Goal: Communication & Community: Answer question/provide support

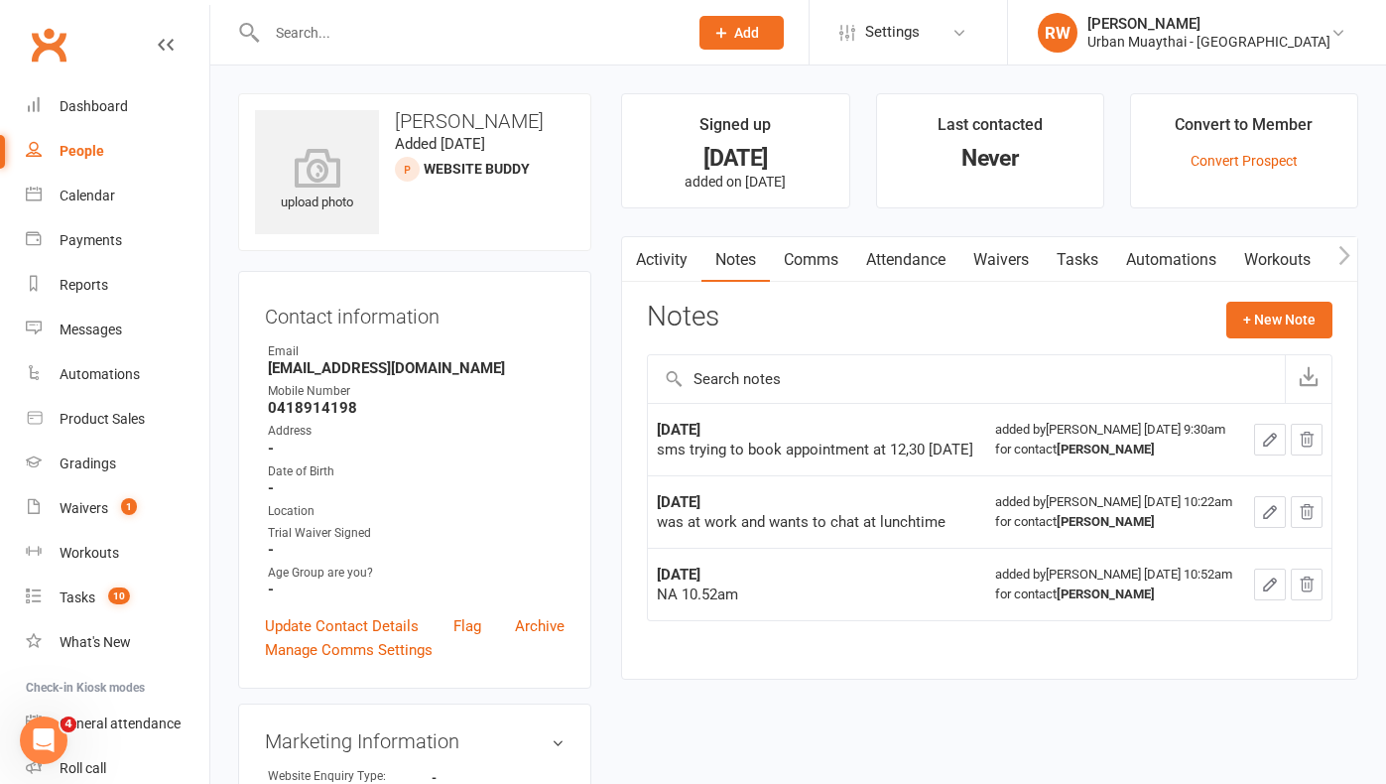
click at [88, 153] on div "People" at bounding box center [82, 151] width 45 height 16
select select "100"
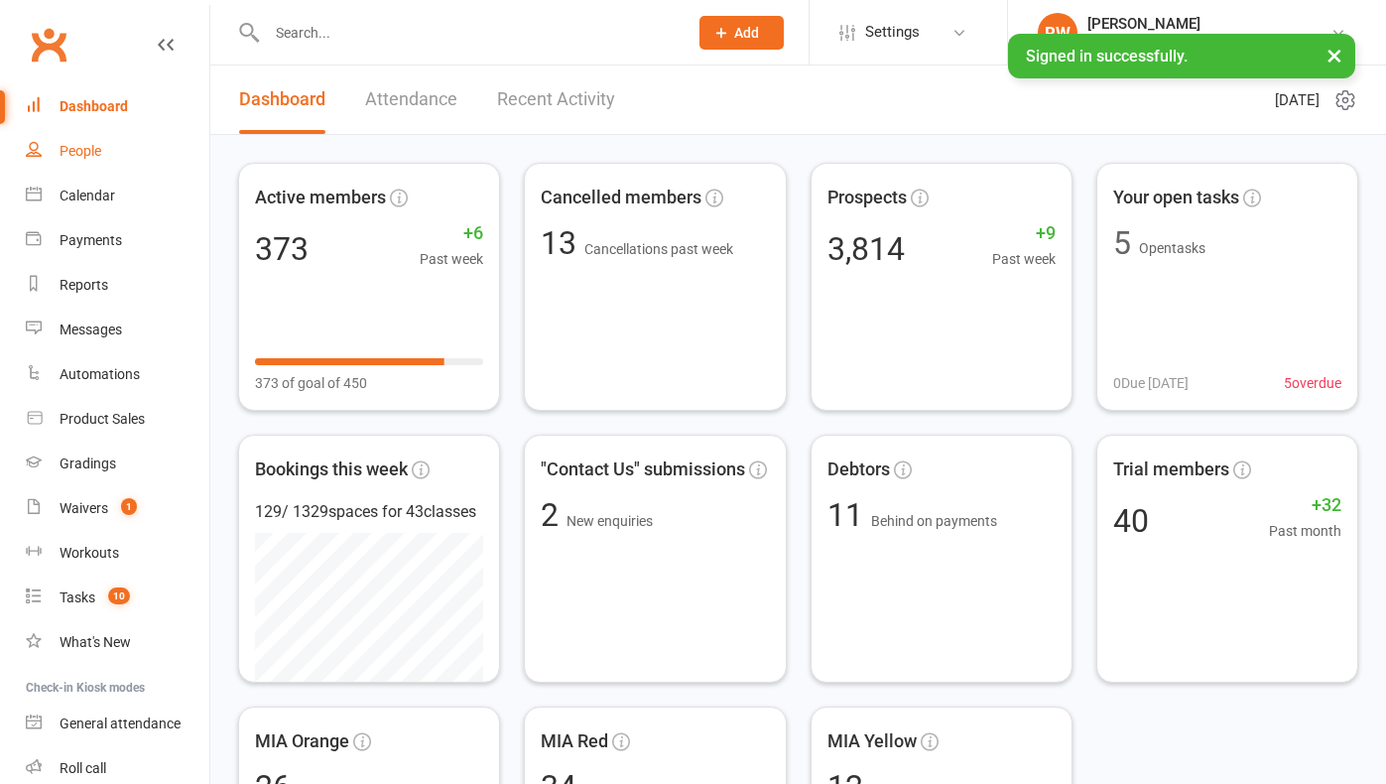
click at [94, 155] on div "People" at bounding box center [81, 151] width 42 height 16
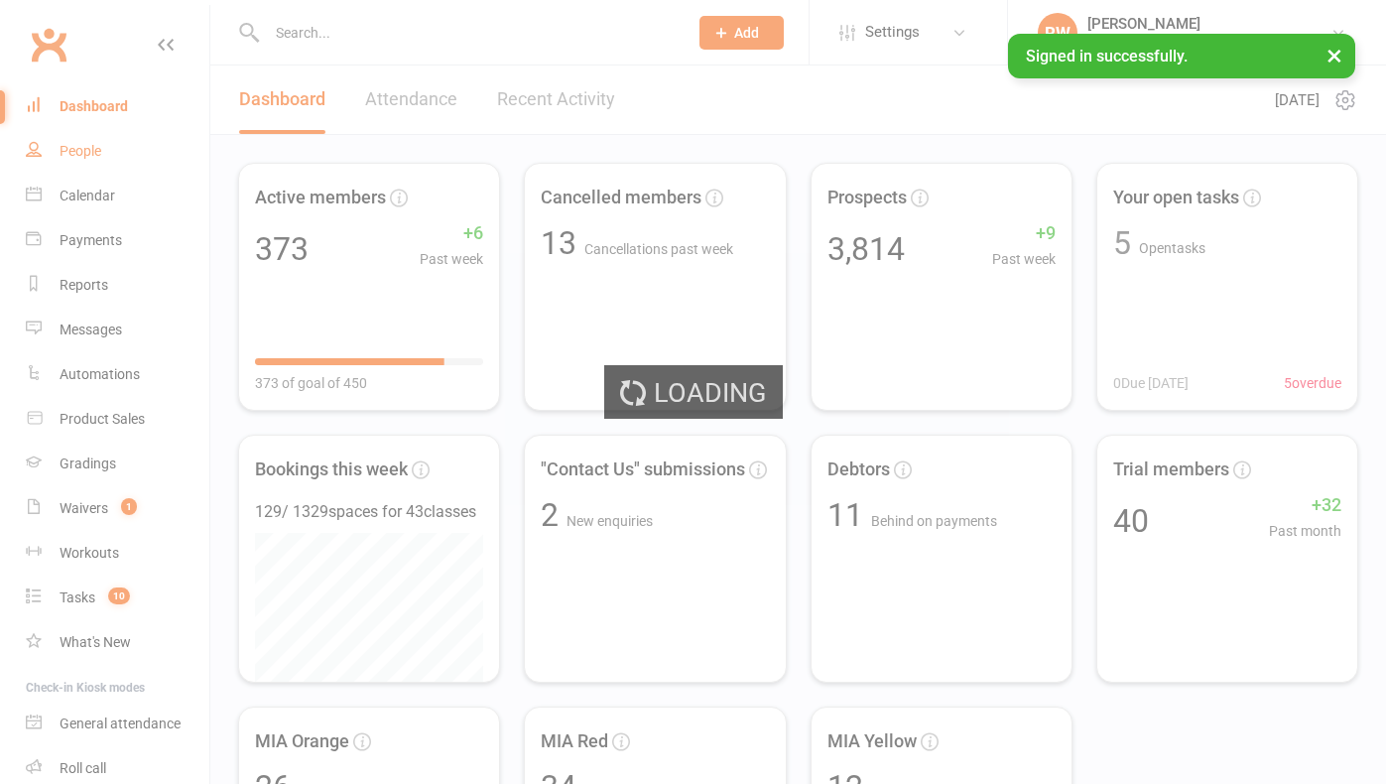
select select "50"
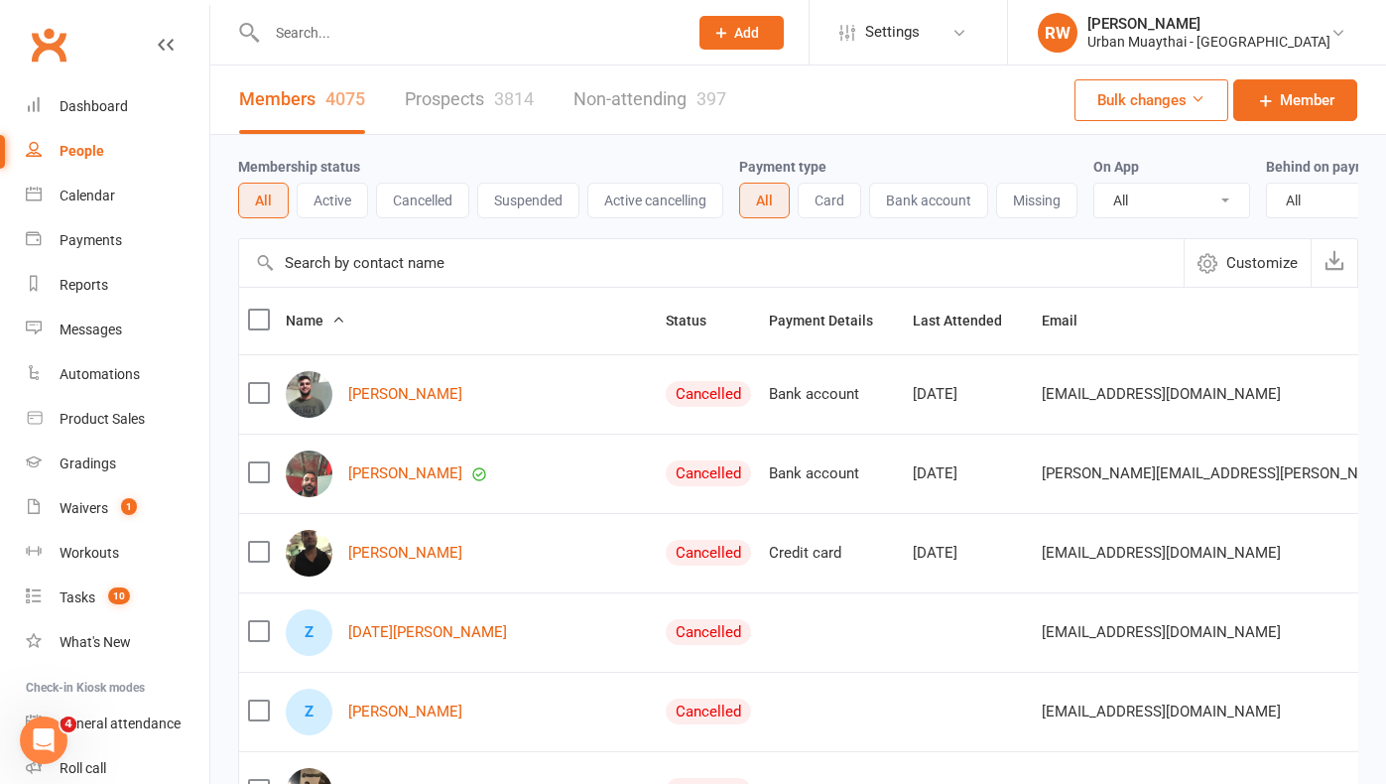
click at [447, 99] on link "Prospects 3814" at bounding box center [469, 99] width 129 height 68
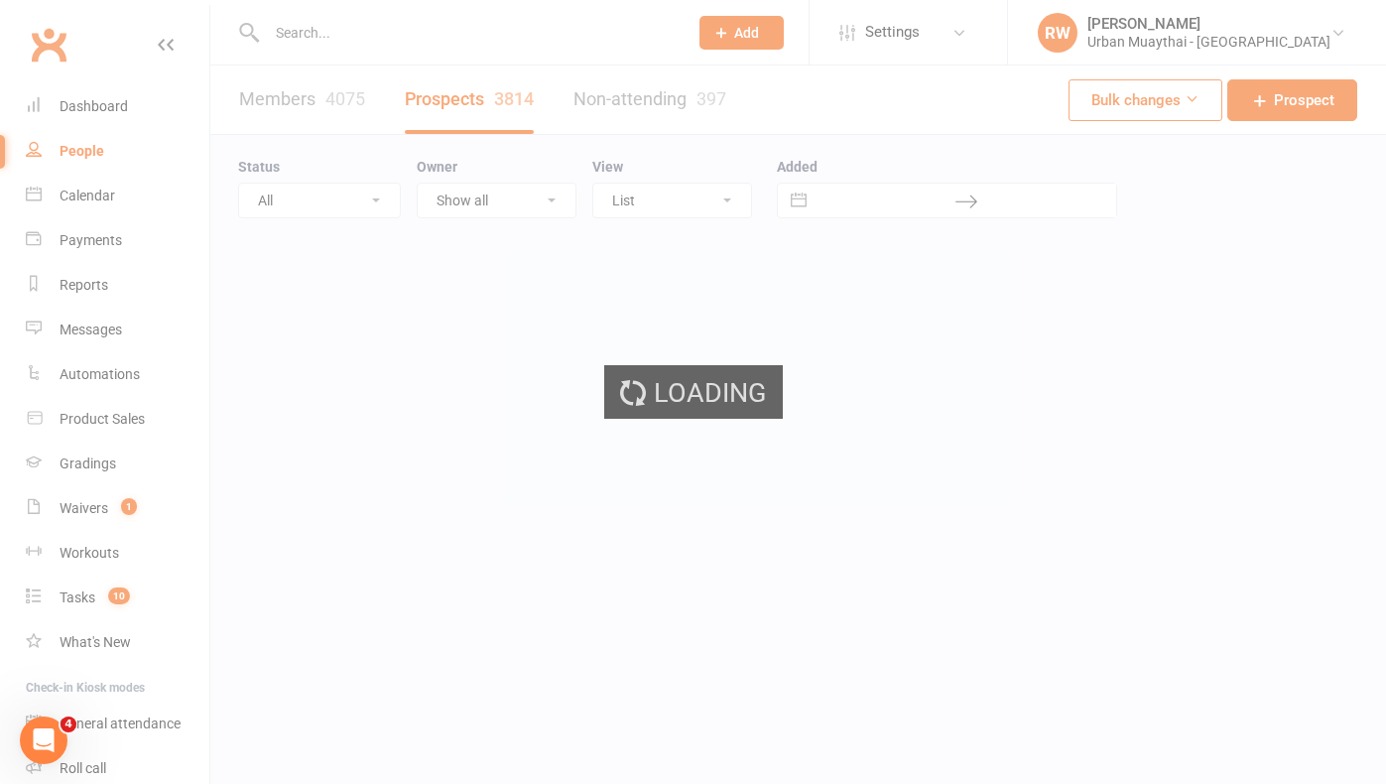
select select "100"
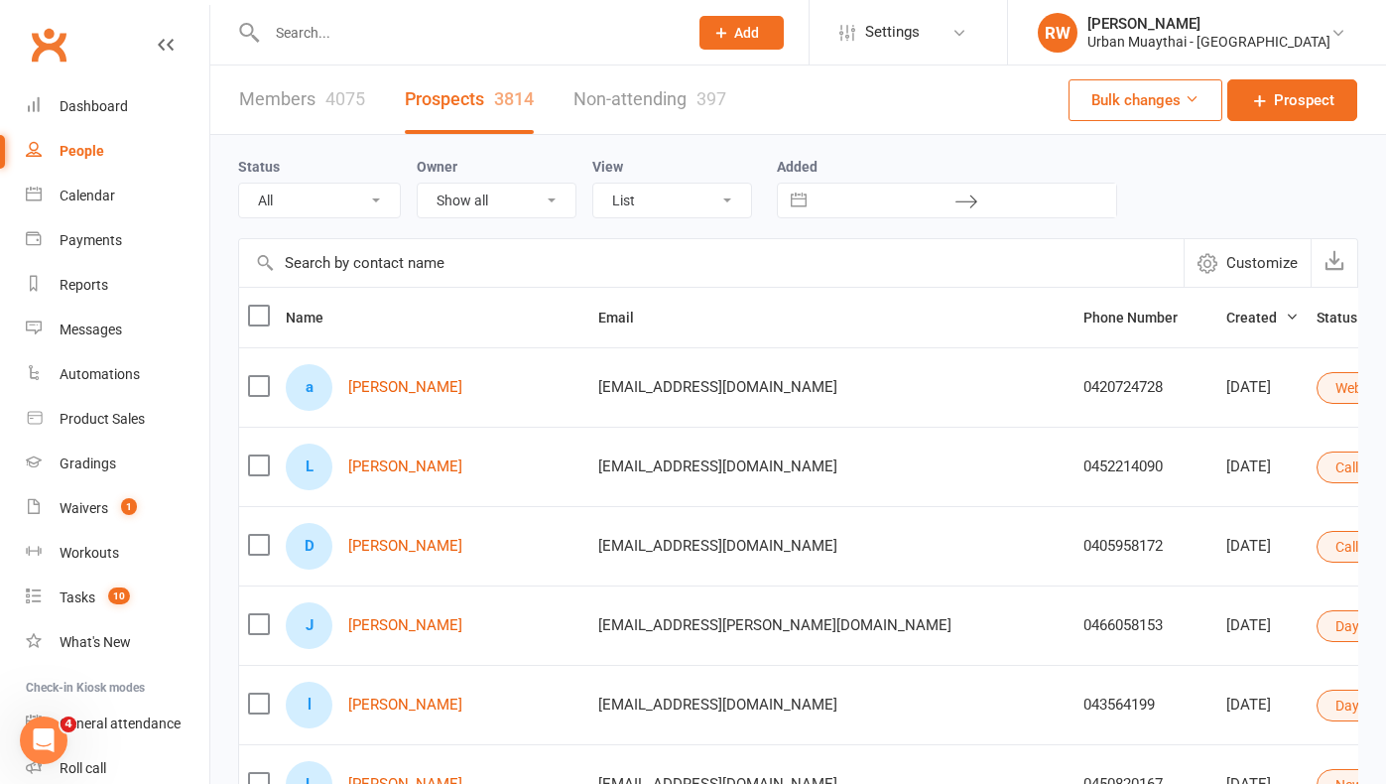
click at [1074, 570] on td "0405958172" at bounding box center [1145, 545] width 143 height 79
click at [258, 103] on link "Members 4075" at bounding box center [302, 99] width 126 height 68
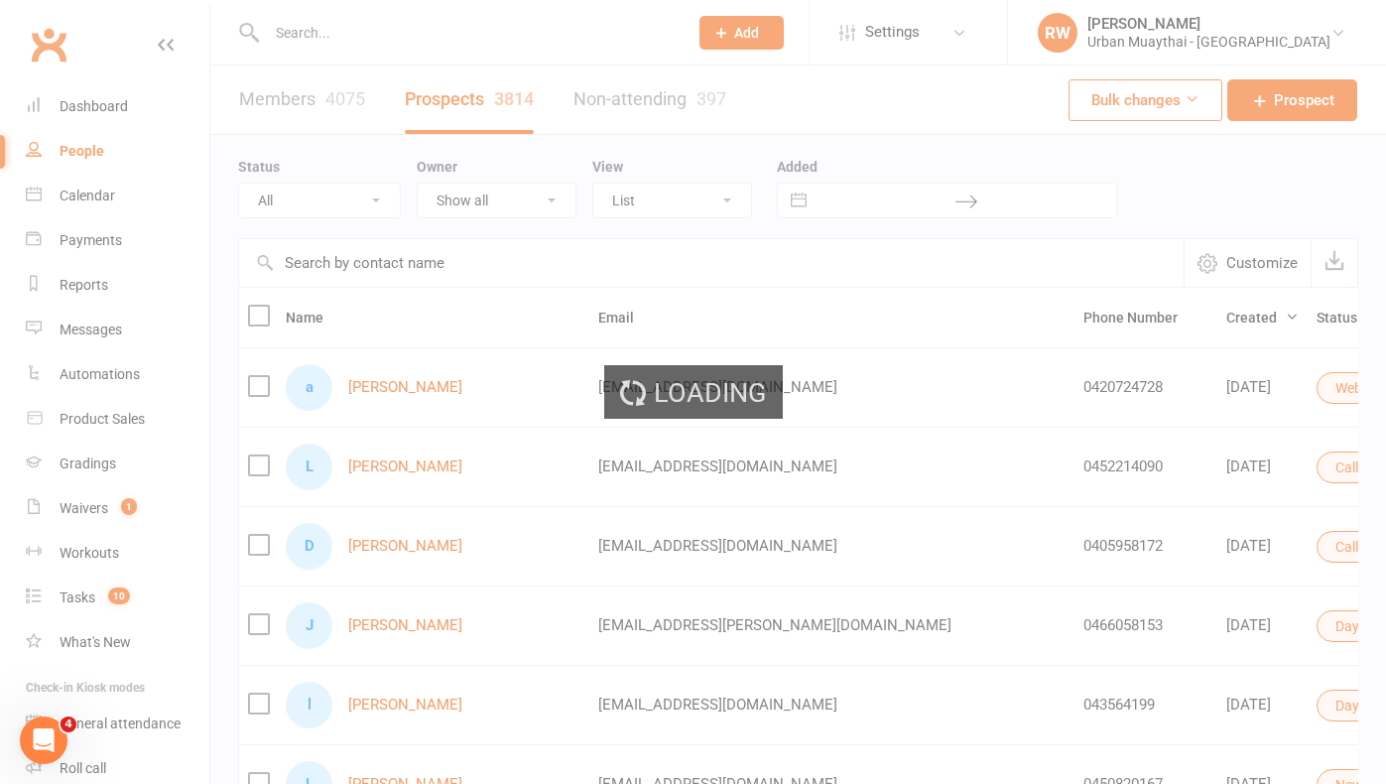
select select "50"
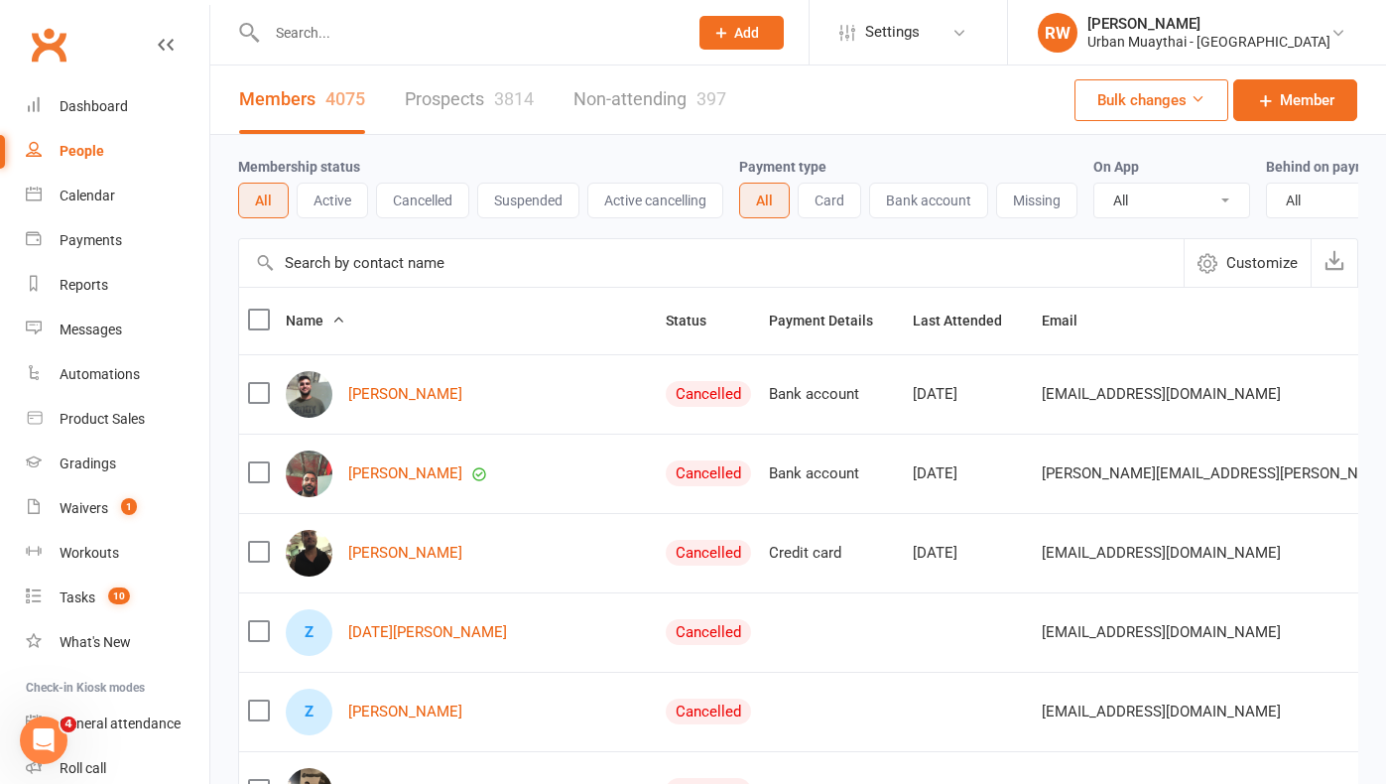
click at [330, 33] on input "text" at bounding box center [467, 33] width 413 height 28
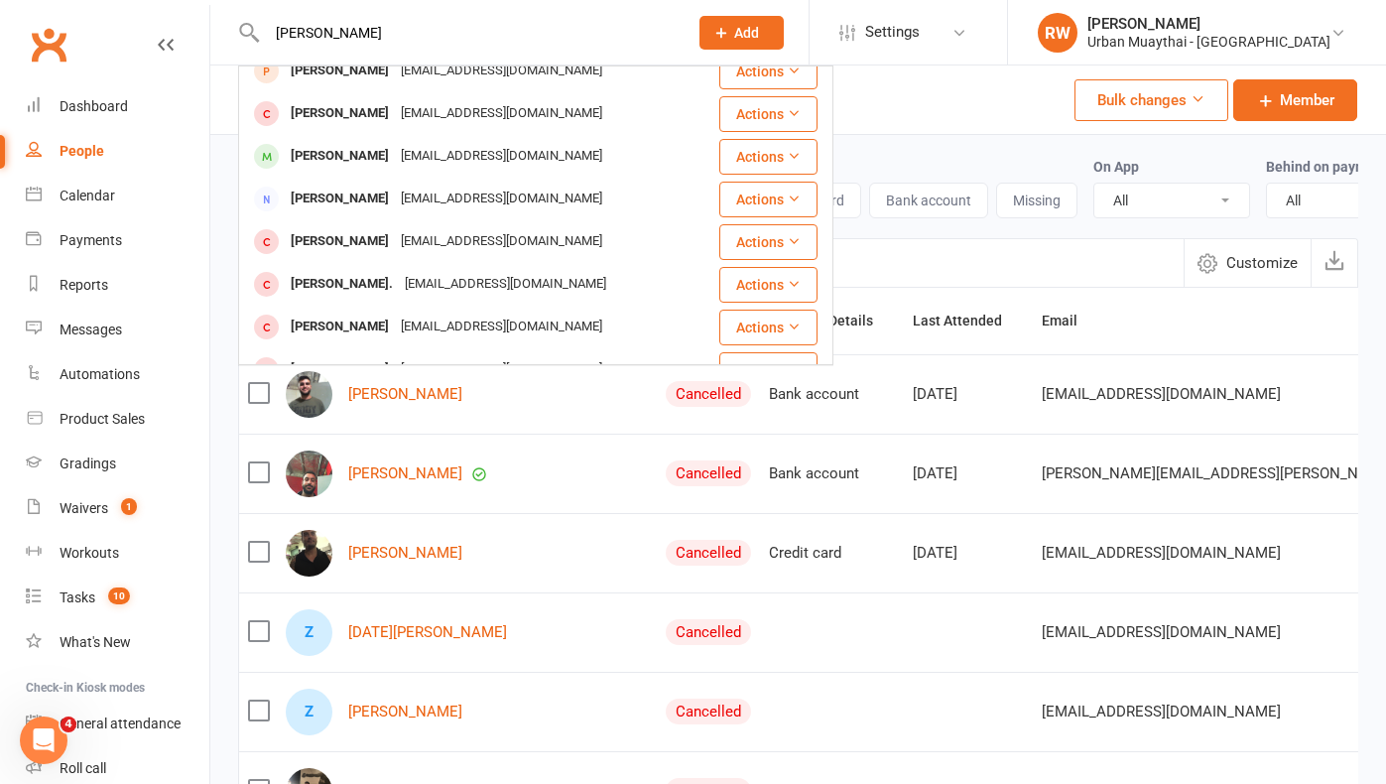
scroll to position [533, 0]
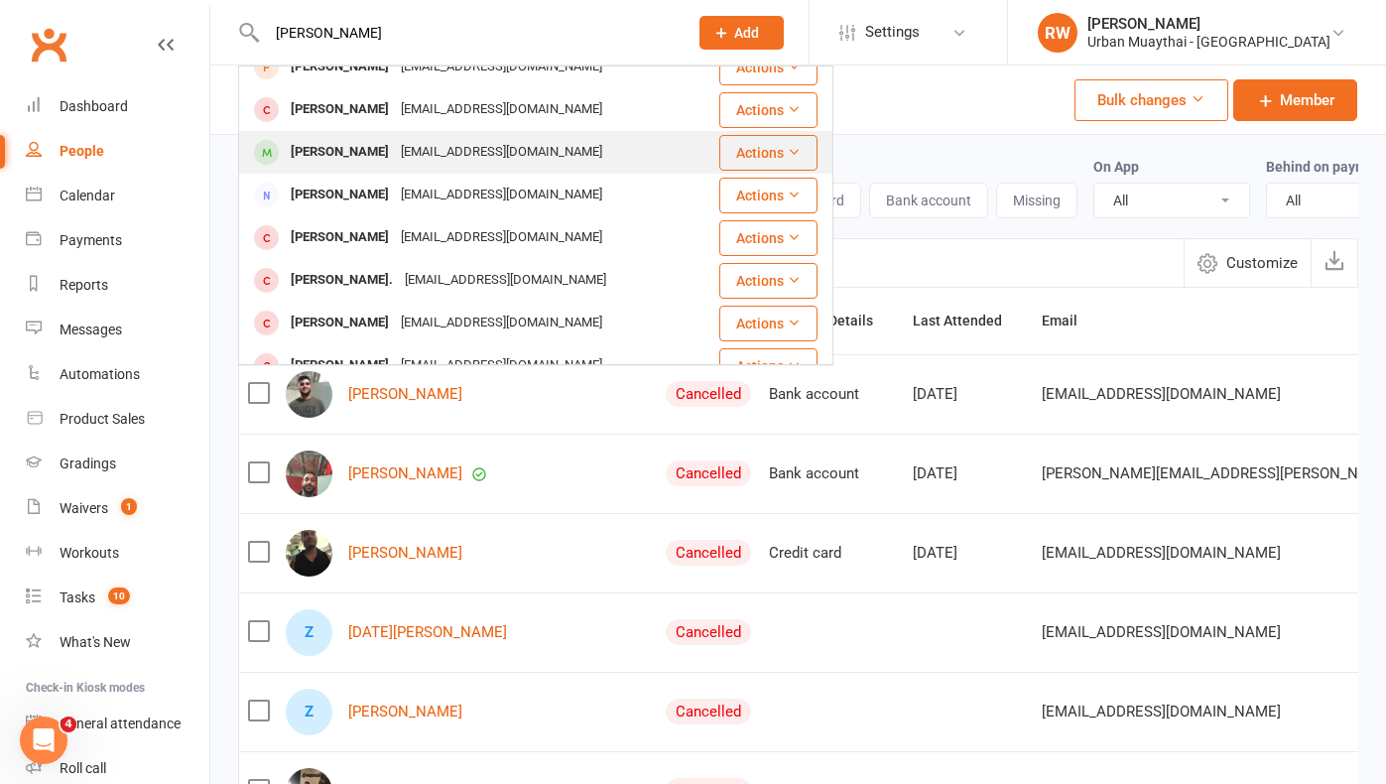
type input "[PERSON_NAME]"
click at [363, 158] on div "[PERSON_NAME]" at bounding box center [340, 152] width 110 height 29
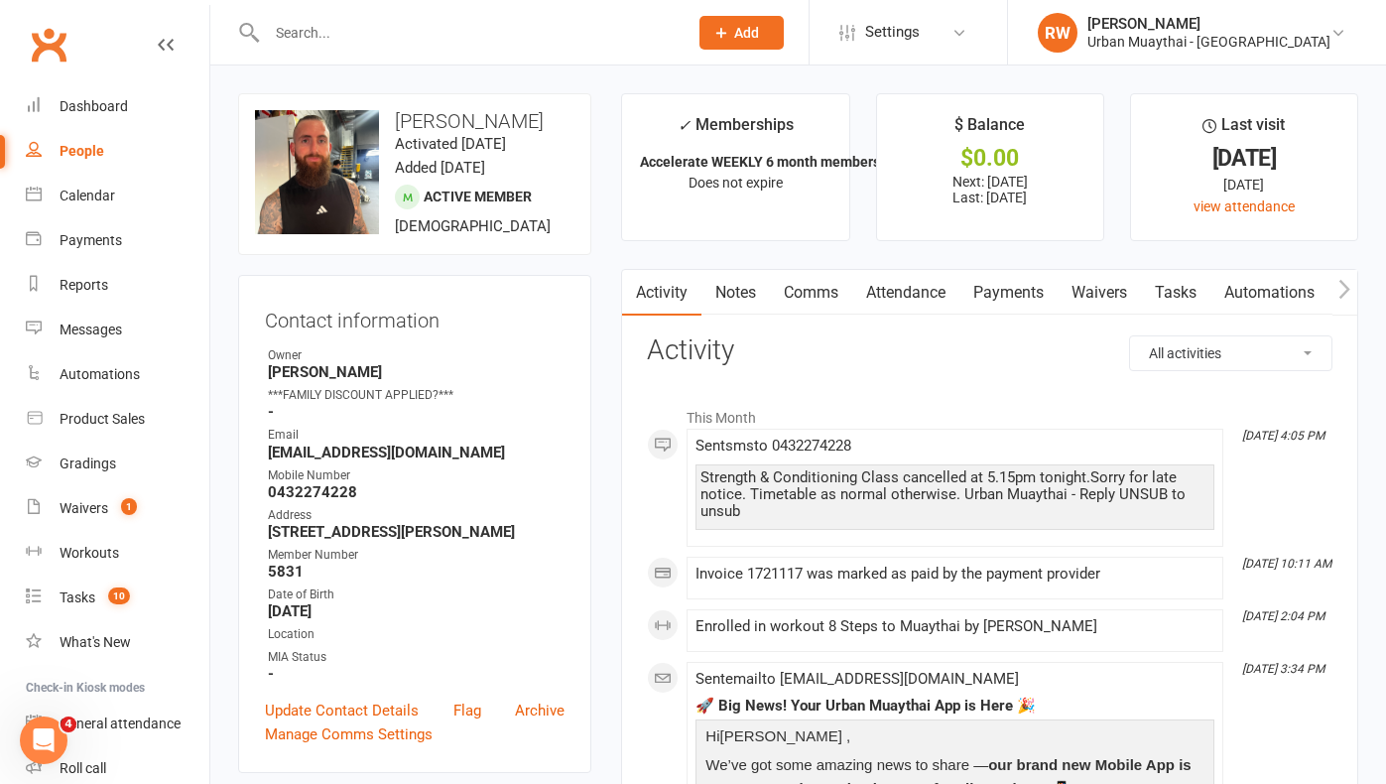
click at [290, 30] on input "text" at bounding box center [467, 33] width 413 height 28
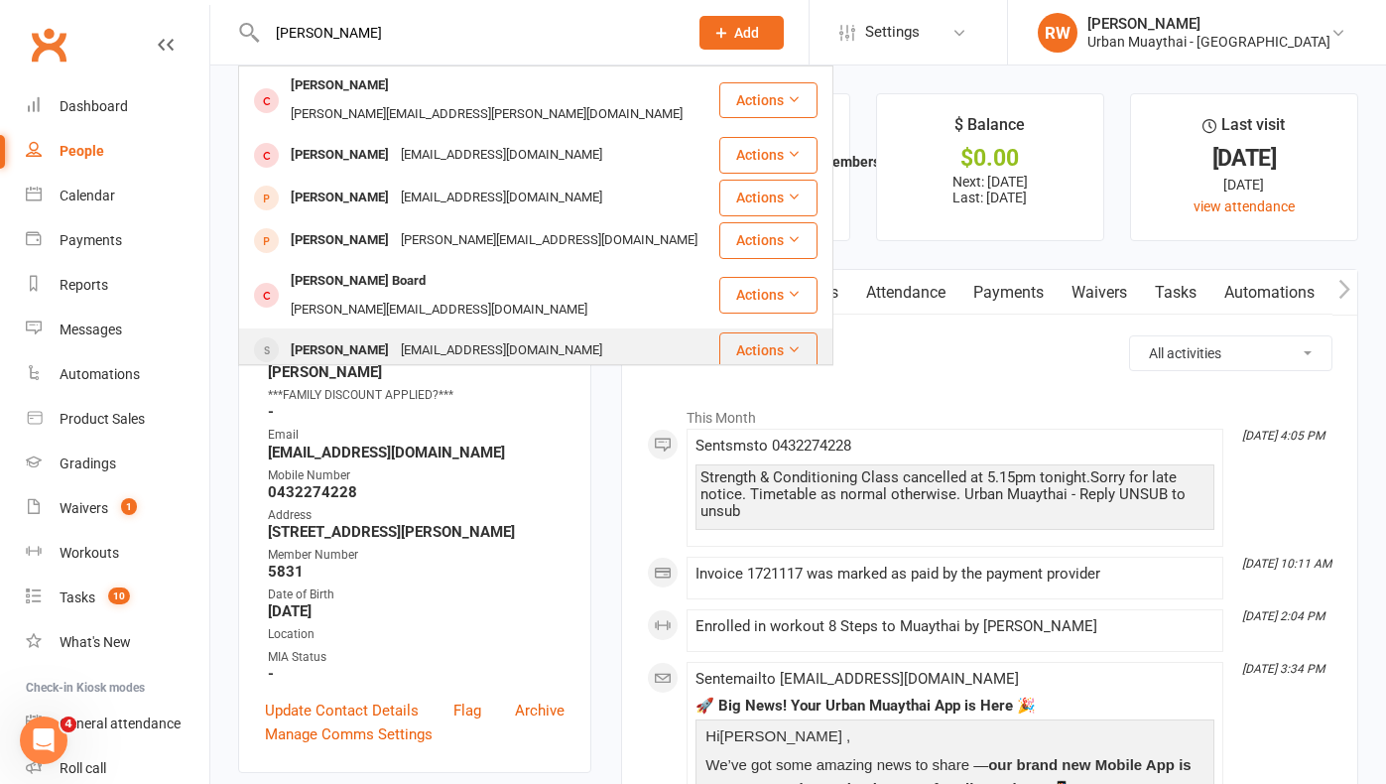
type input "[PERSON_NAME]"
click at [399, 336] on div "[EMAIL_ADDRESS][DOMAIN_NAME]" at bounding box center [501, 350] width 213 height 29
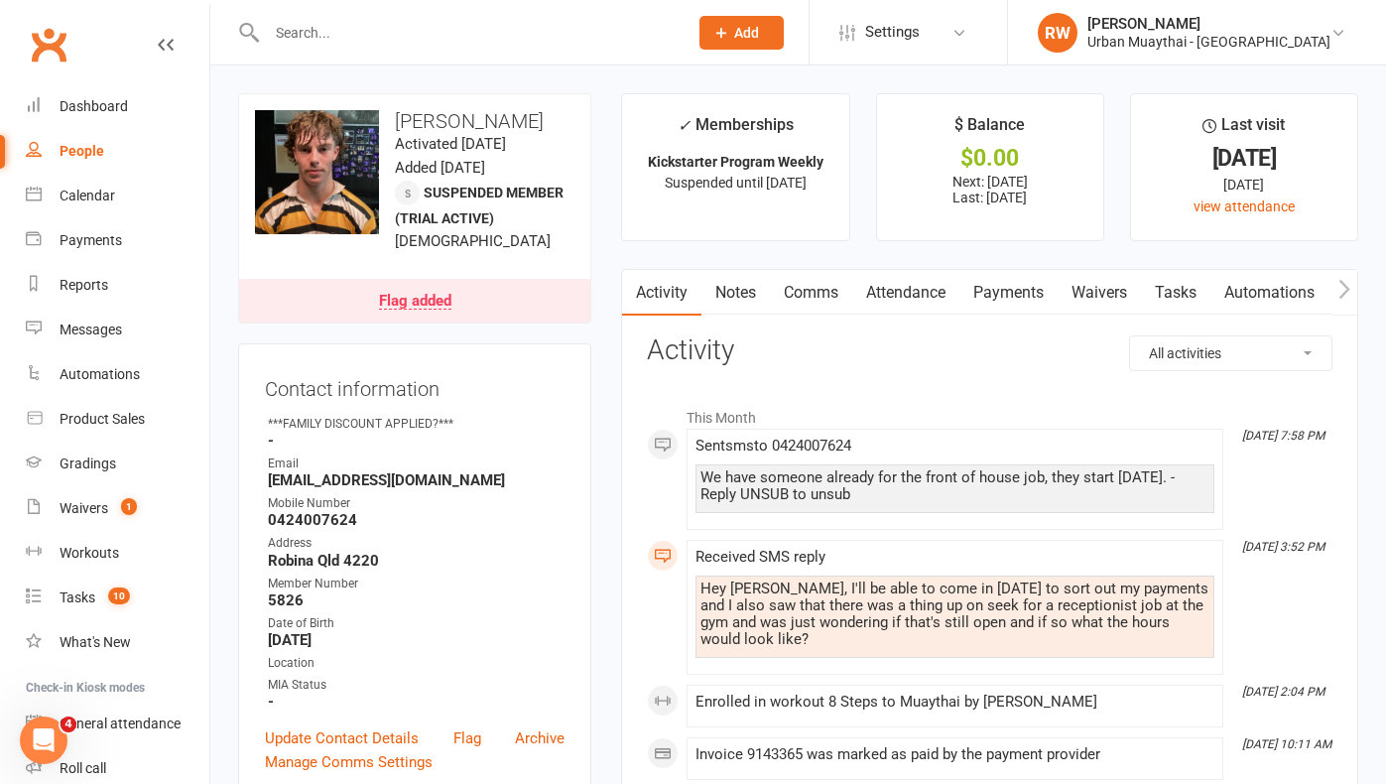
click at [319, 39] on input "text" at bounding box center [467, 33] width 413 height 28
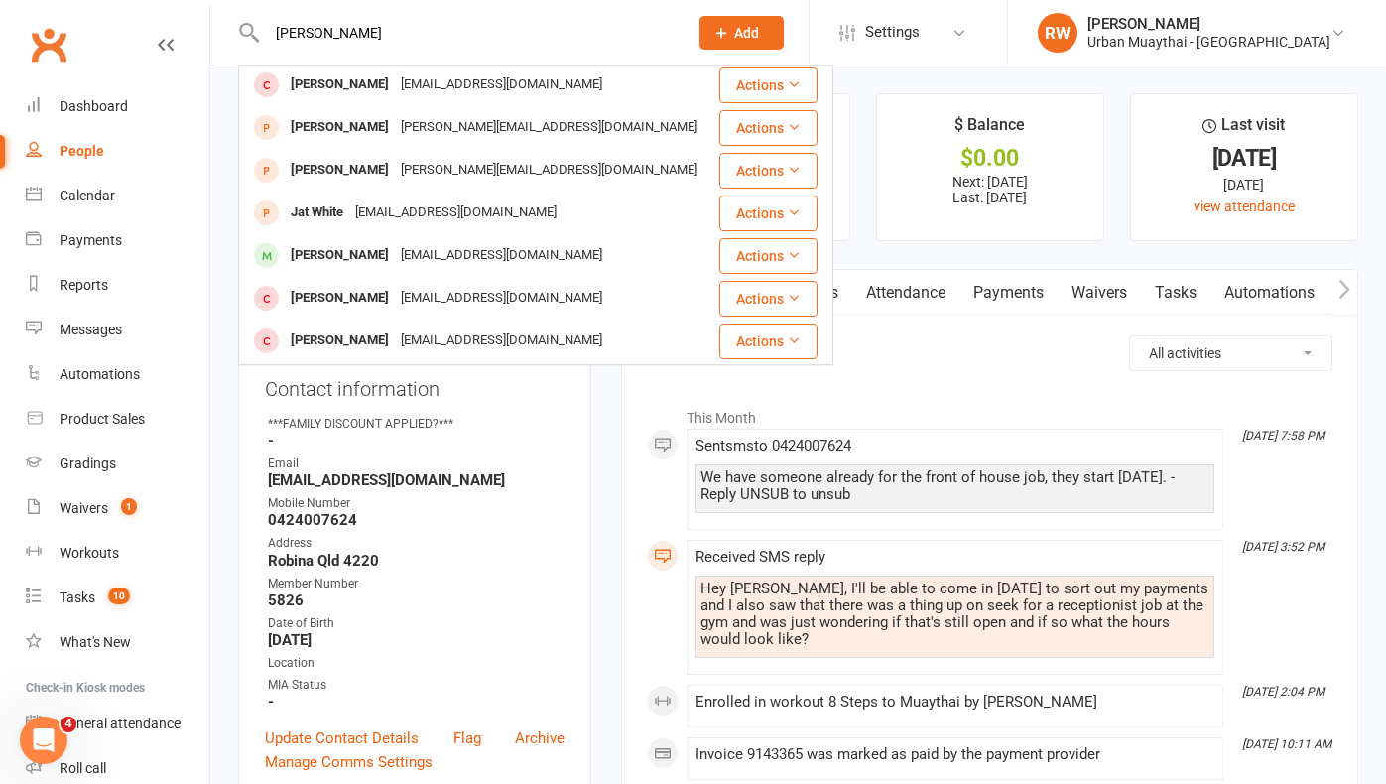
scroll to position [153, 0]
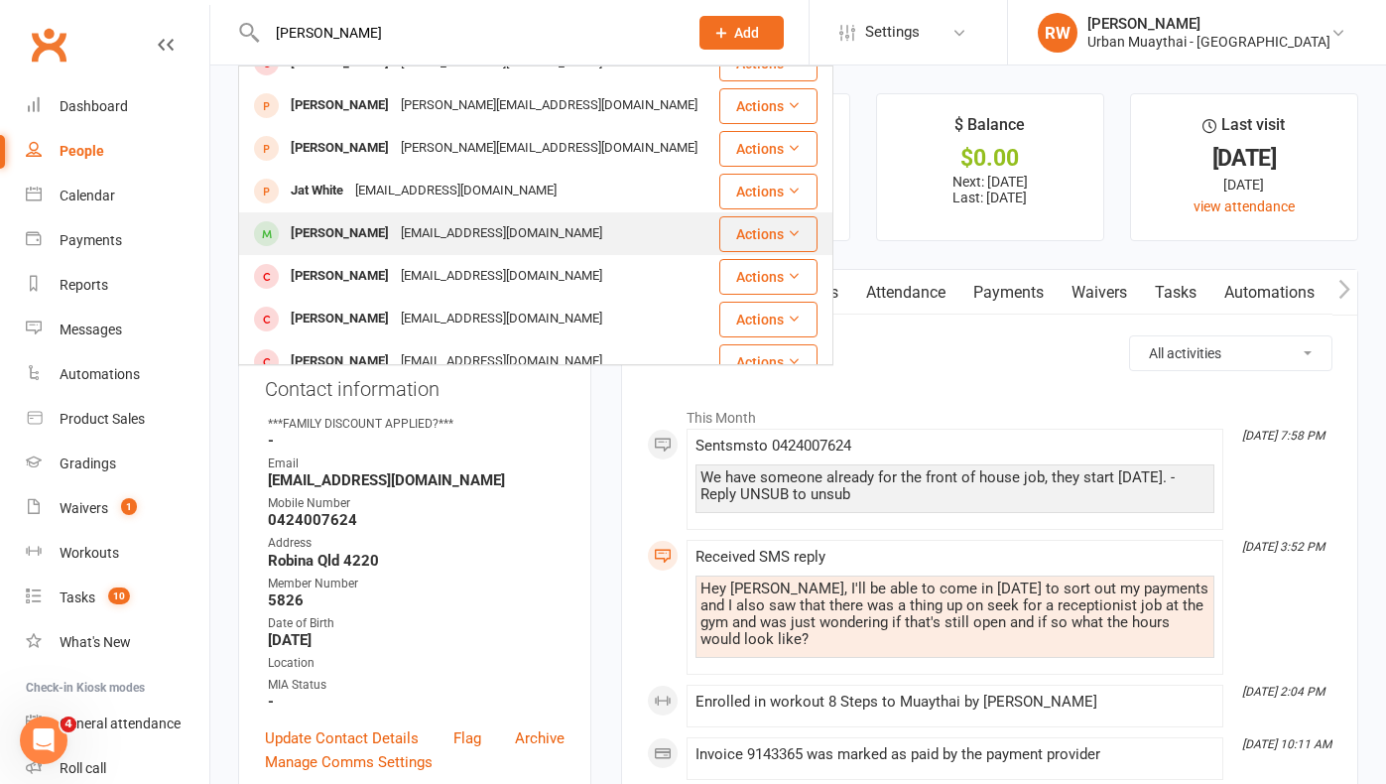
type input "[PERSON_NAME]"
click at [362, 234] on div "[PERSON_NAME]" at bounding box center [340, 233] width 110 height 29
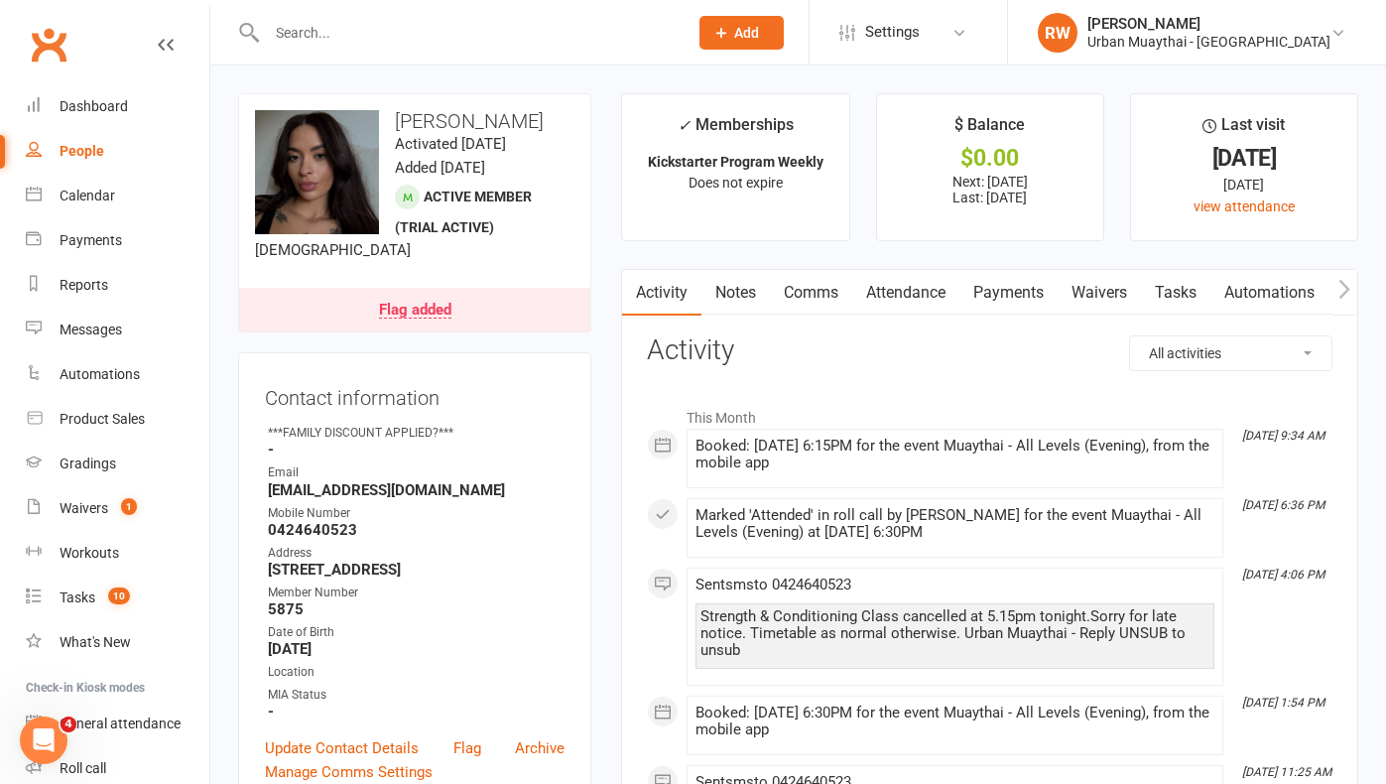
click at [1010, 284] on link "Payments" at bounding box center [1008, 293] width 98 height 46
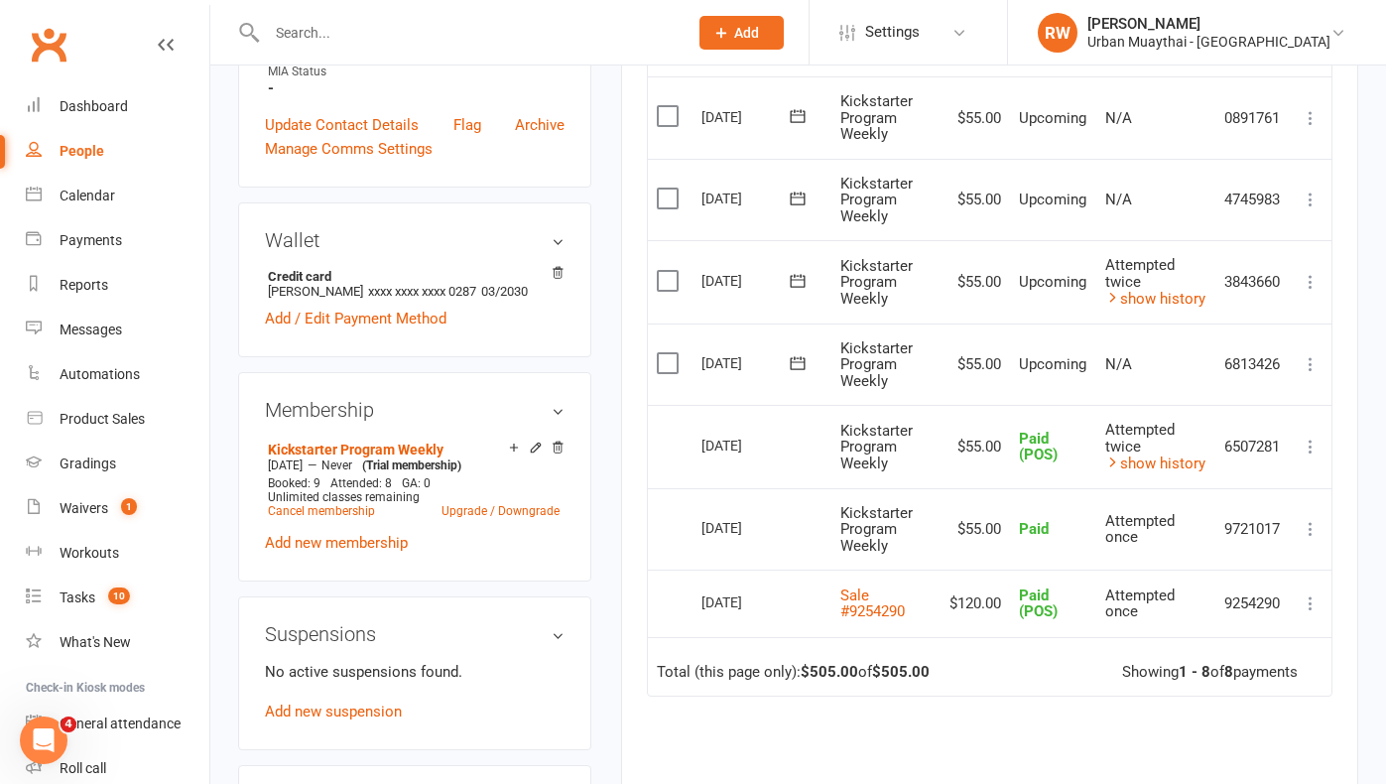
scroll to position [630, 0]
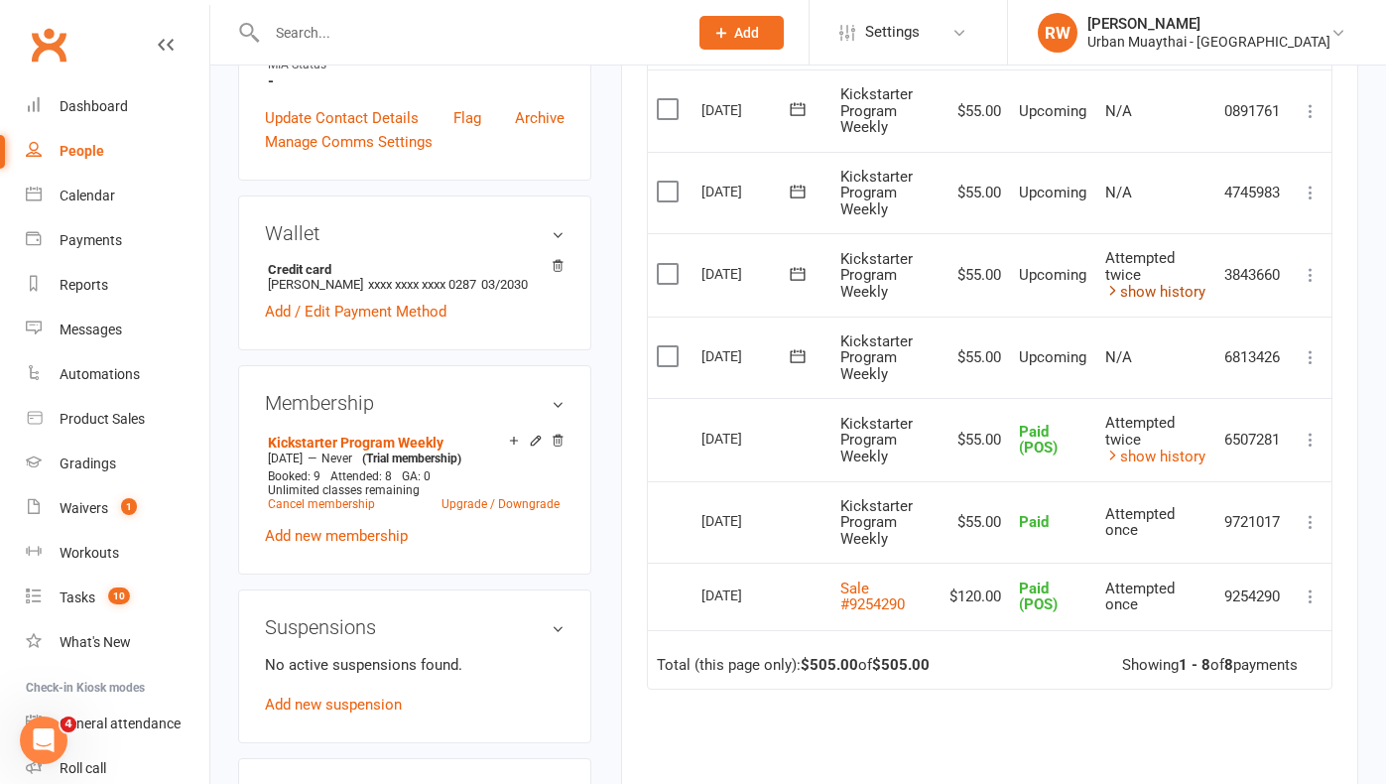
click at [1183, 286] on link "show history" at bounding box center [1155, 292] width 100 height 18
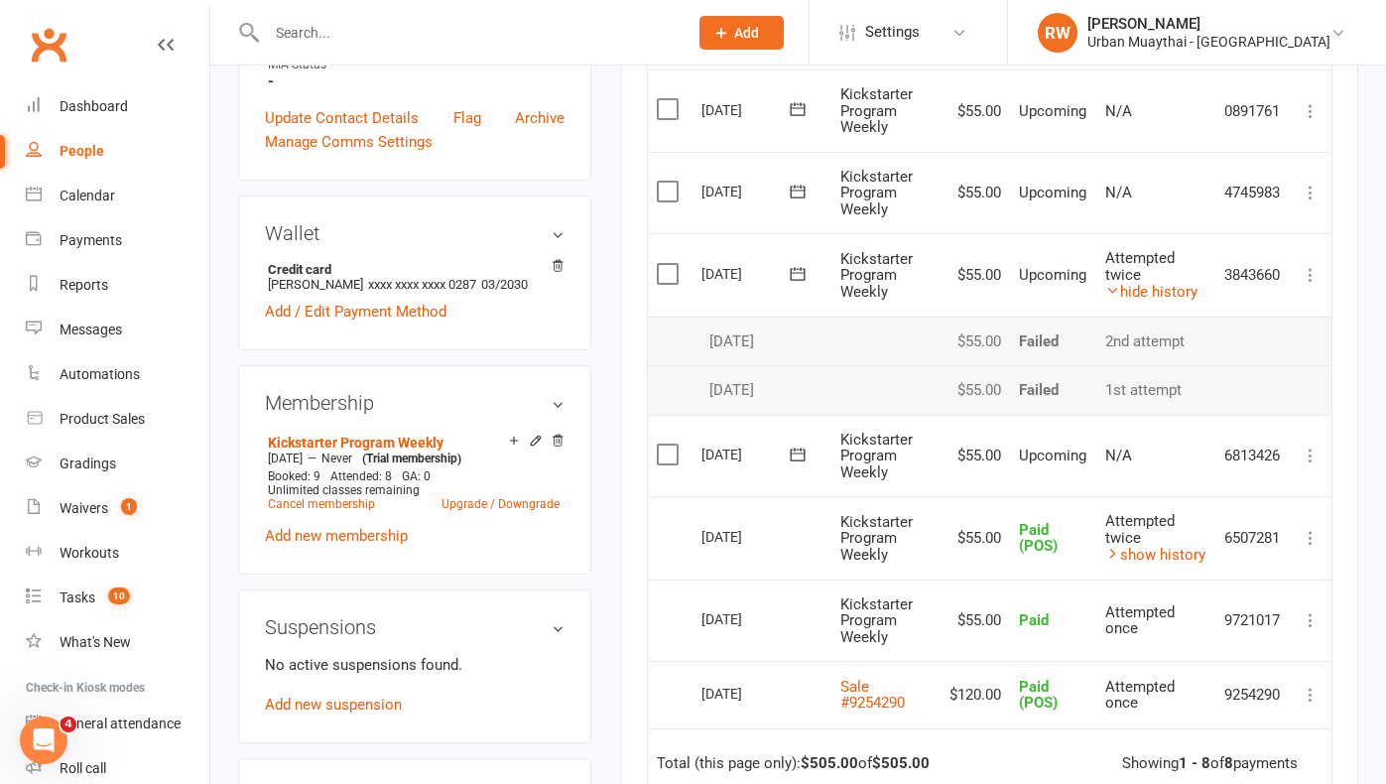
click at [633, 341] on div "Activity Notes Comms Attendance Payments Waivers Tasks Automations Workouts Gra…" at bounding box center [989, 357] width 737 height 1436
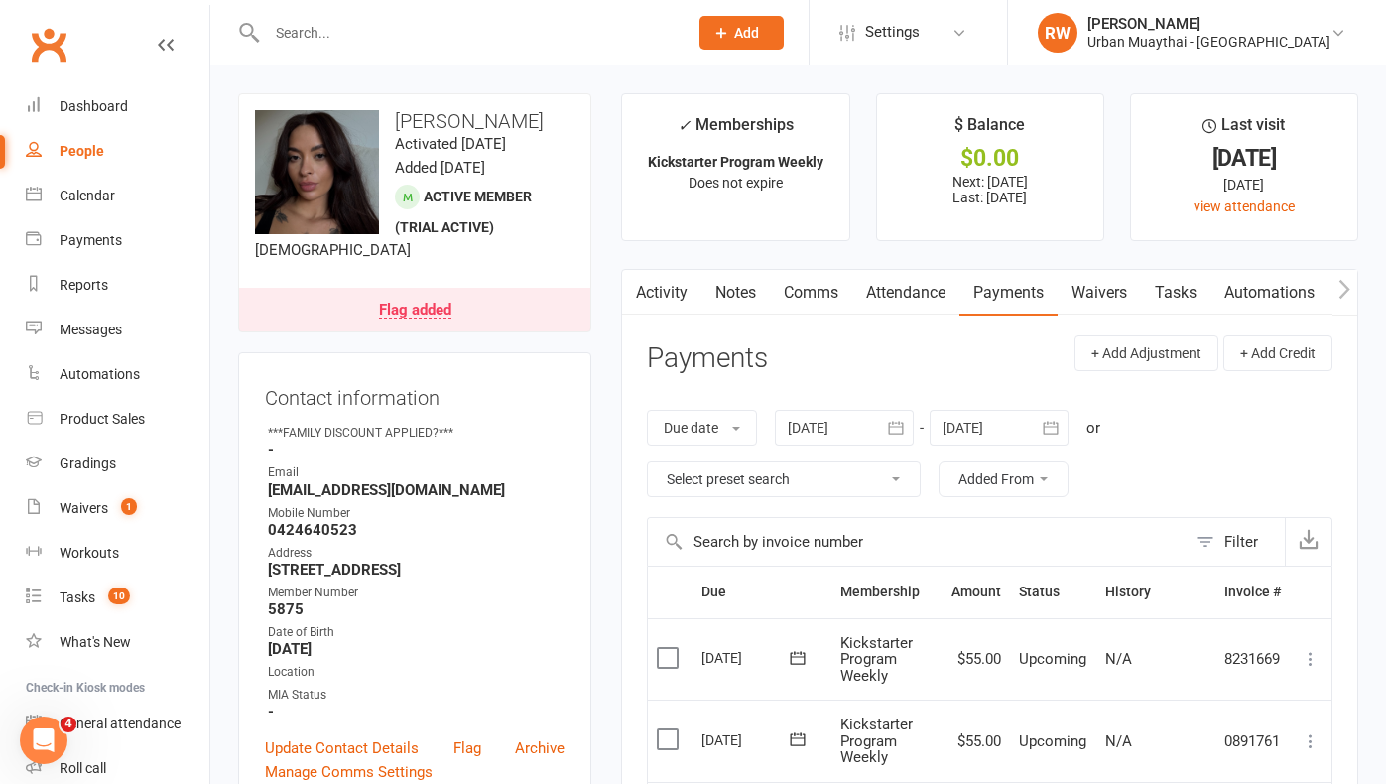
scroll to position [0, 0]
click at [816, 290] on link "Comms" at bounding box center [811, 293] width 82 height 46
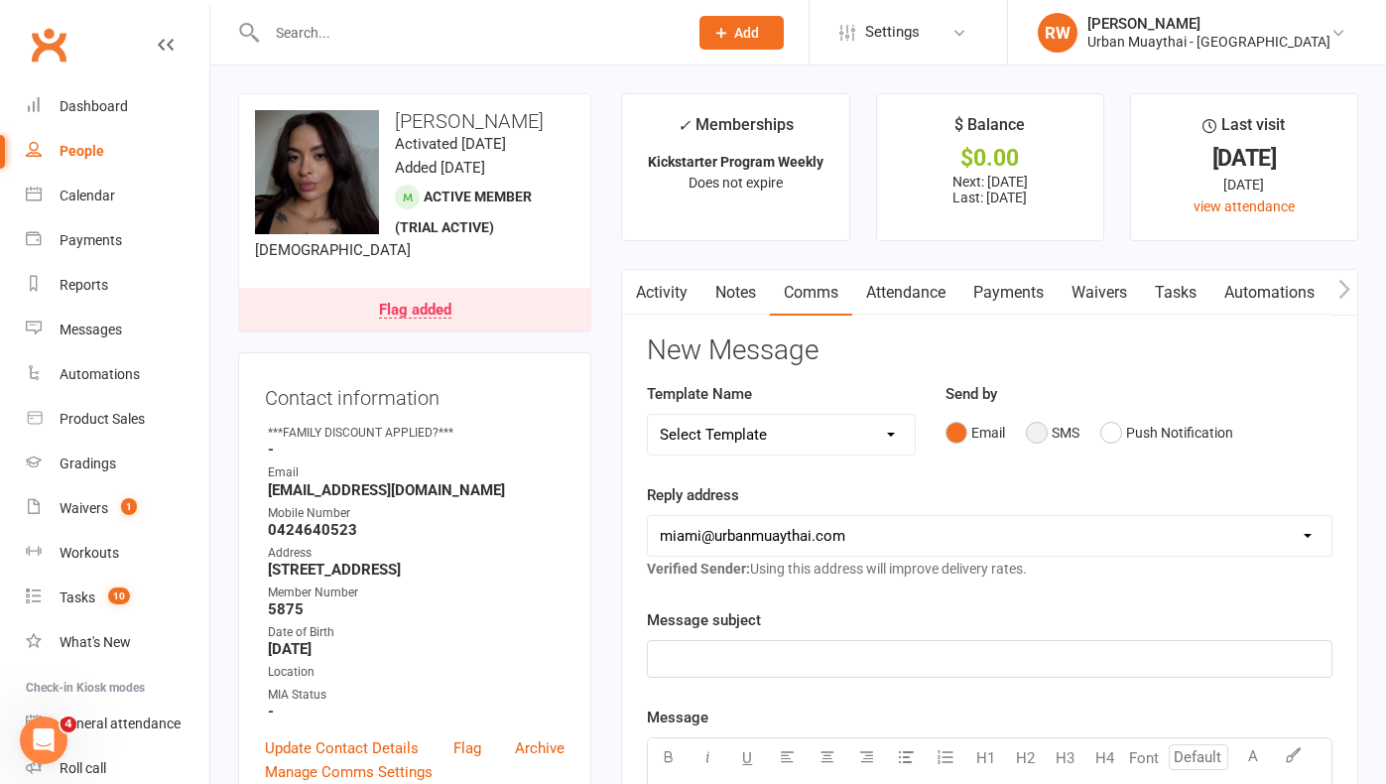
click at [1035, 435] on button "SMS" at bounding box center [1053, 433] width 54 height 38
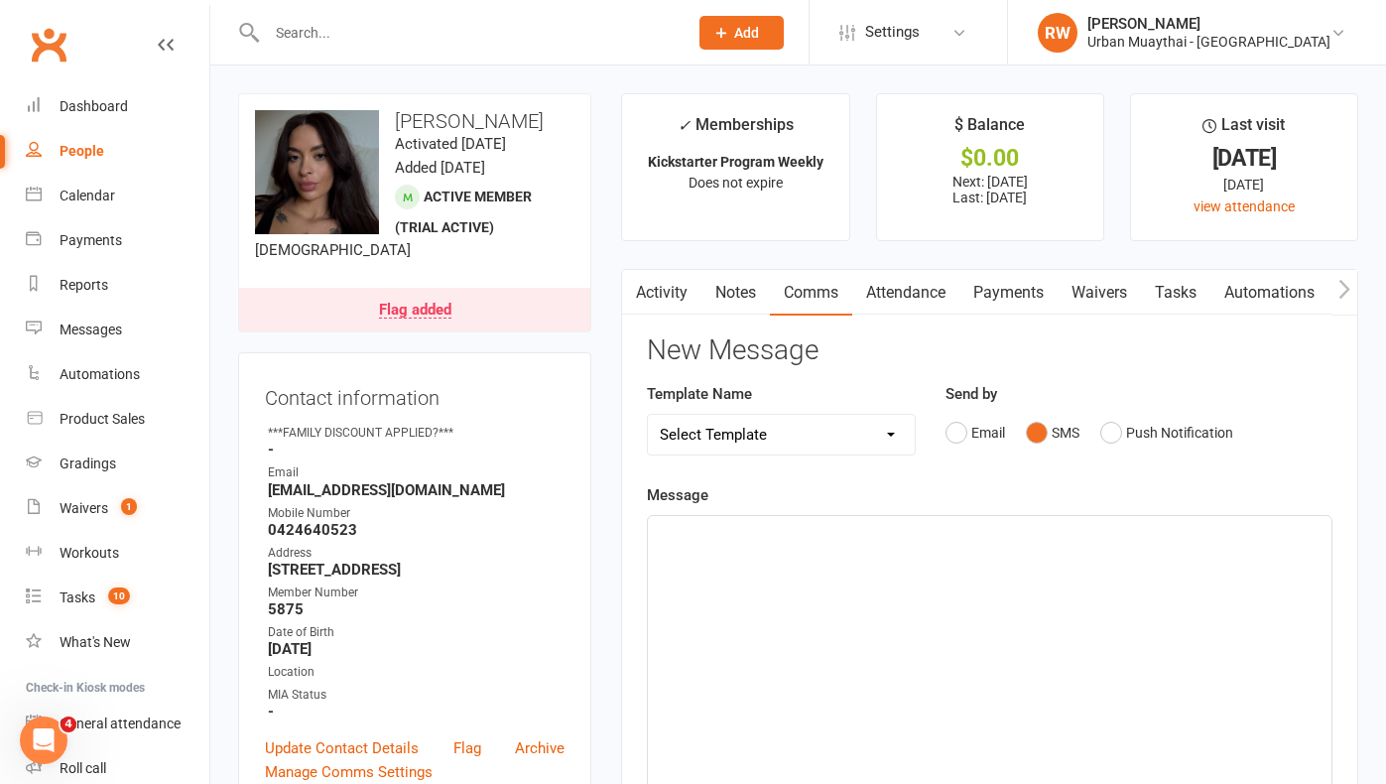
click at [697, 544] on div "﻿" at bounding box center [990, 665] width 684 height 298
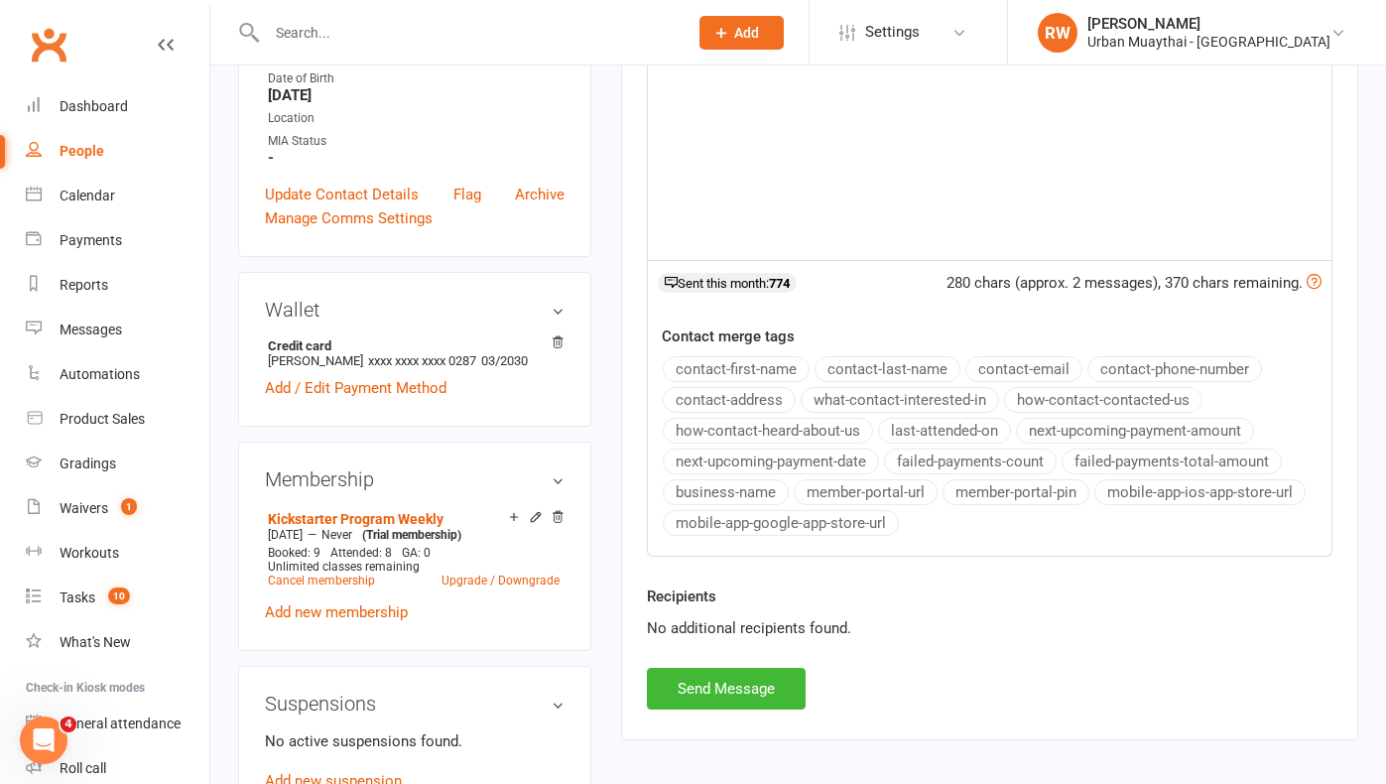
scroll to position [557, 0]
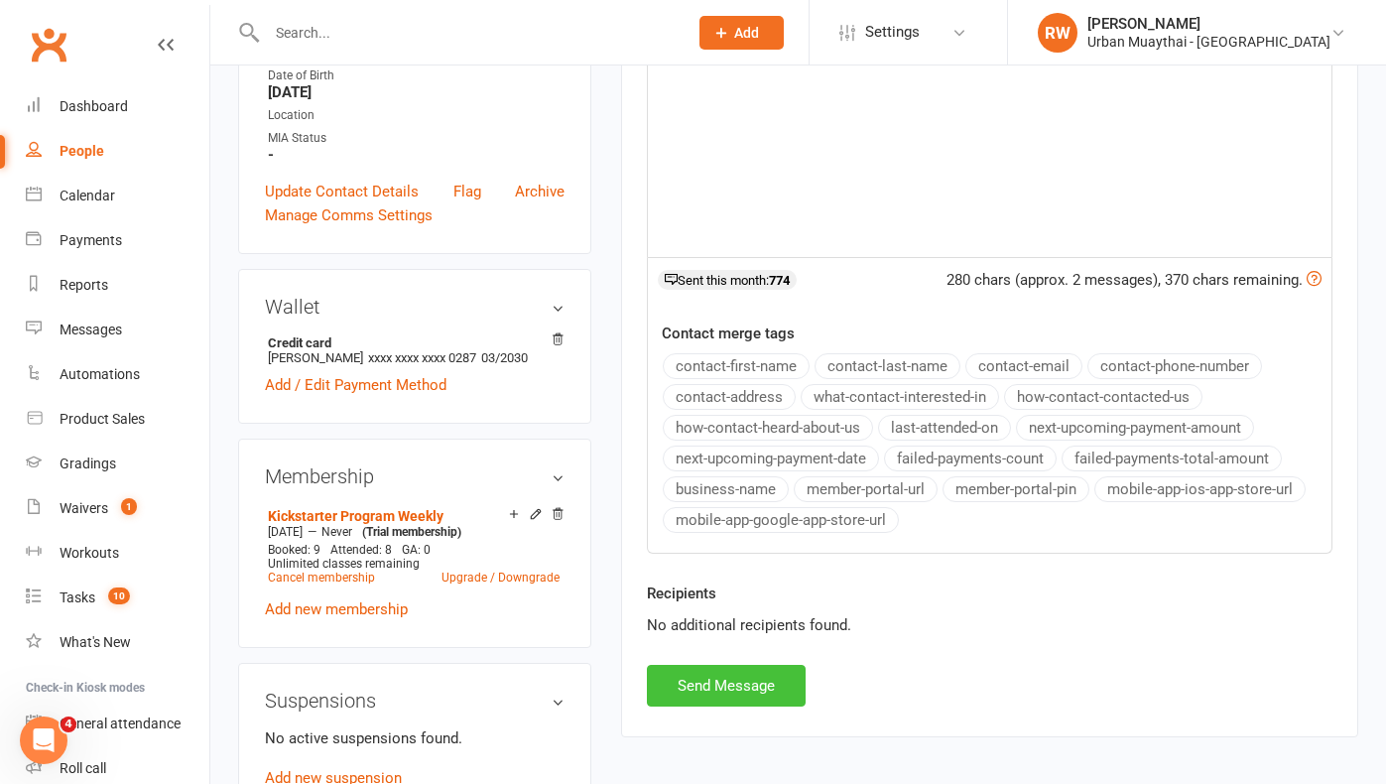
click at [728, 682] on button "Send Message" at bounding box center [726, 686] width 159 height 42
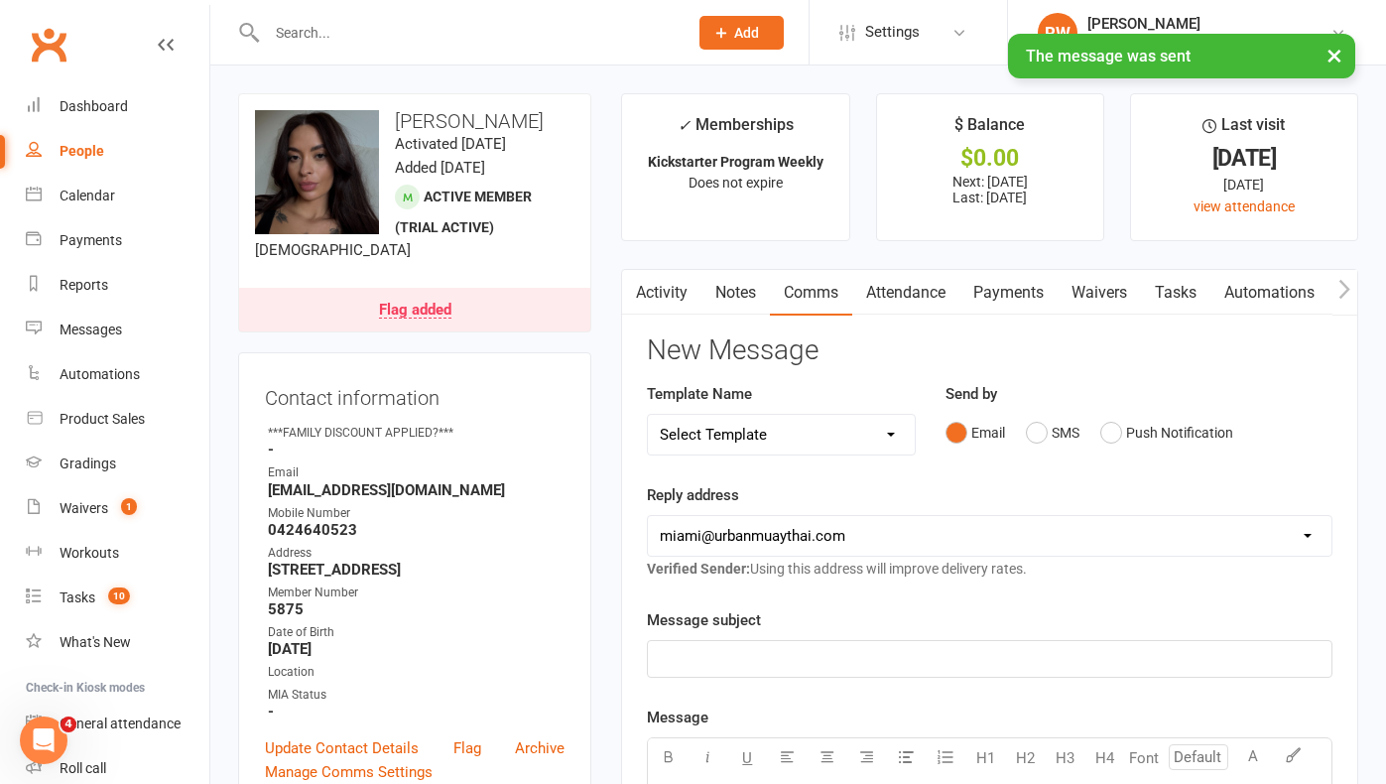
scroll to position [0, 0]
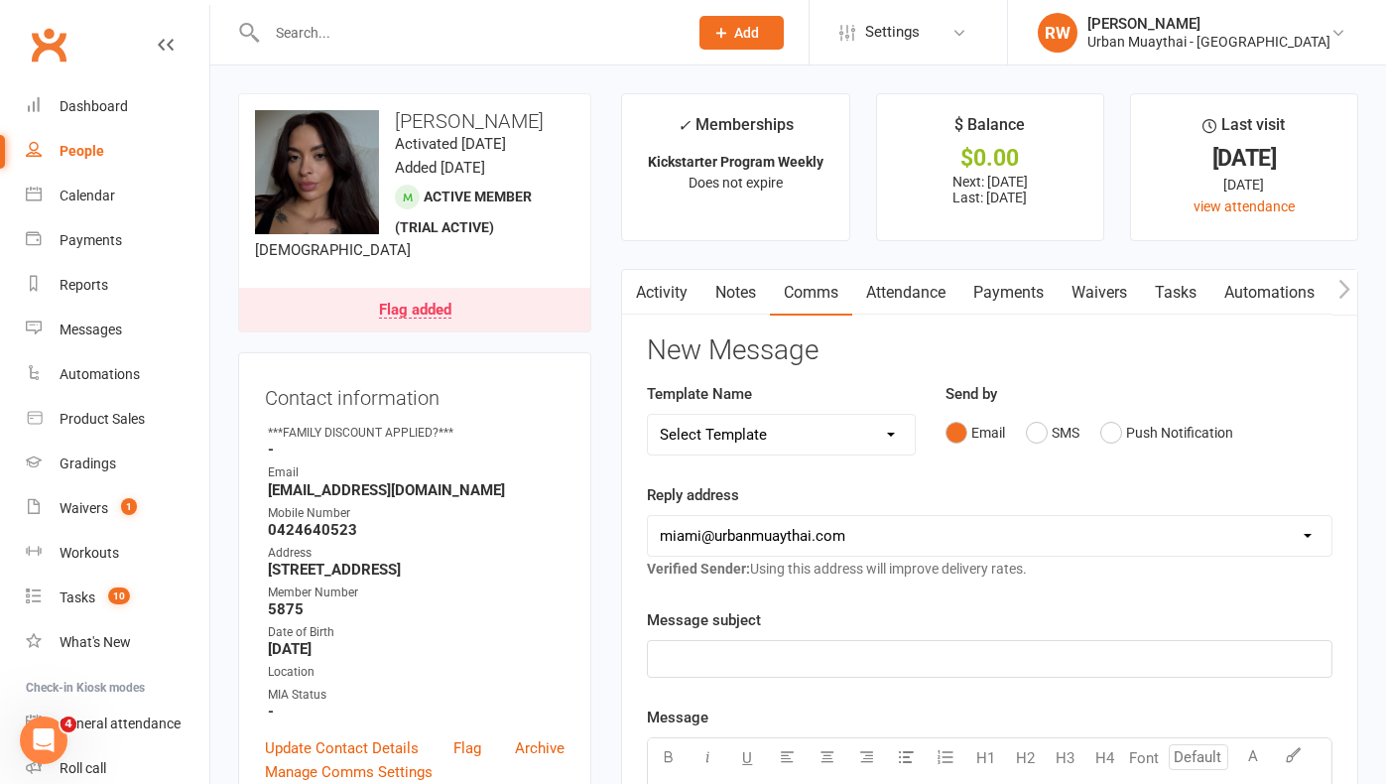
click at [487, 313] on link "Flag added" at bounding box center [414, 310] width 351 height 44
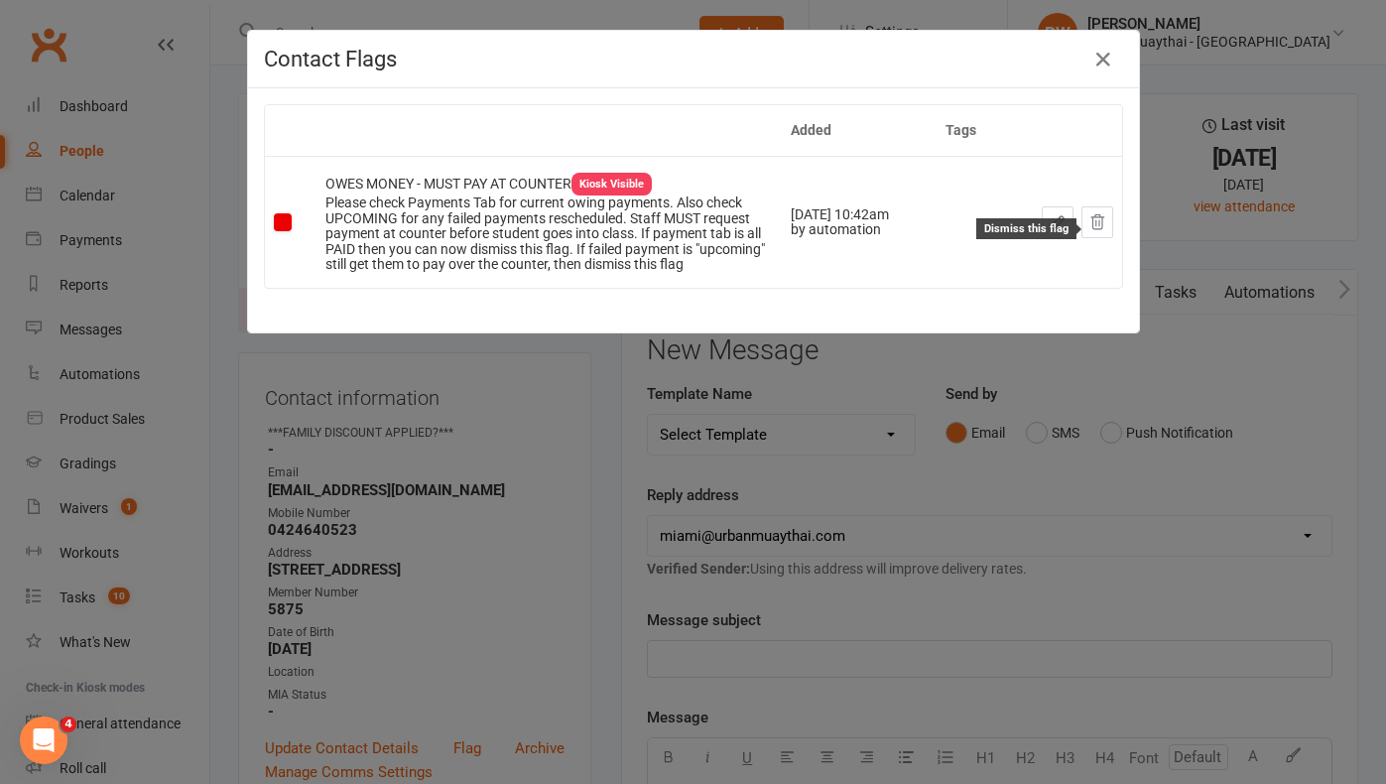
click at [1093, 221] on icon at bounding box center [1097, 222] width 18 height 18
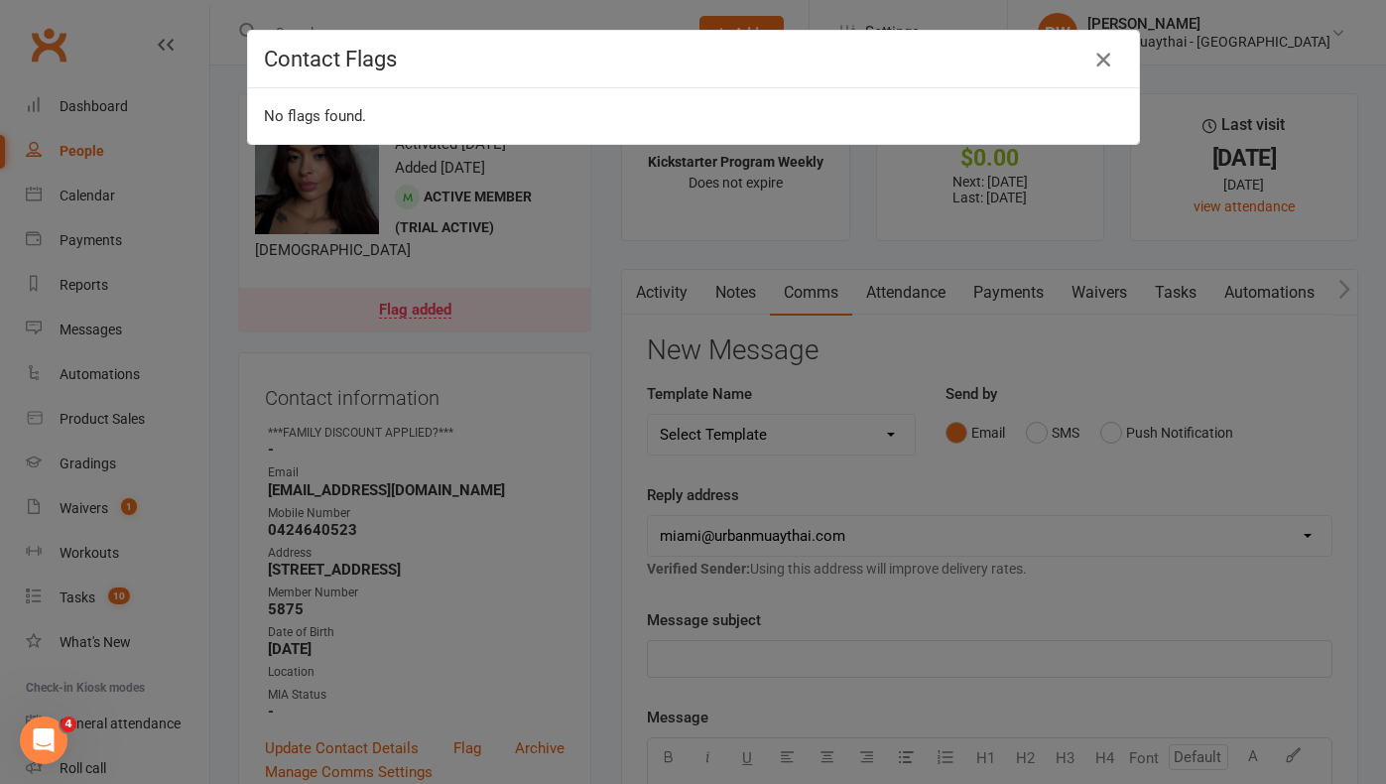
click at [1106, 54] on icon "button" at bounding box center [1103, 60] width 24 height 24
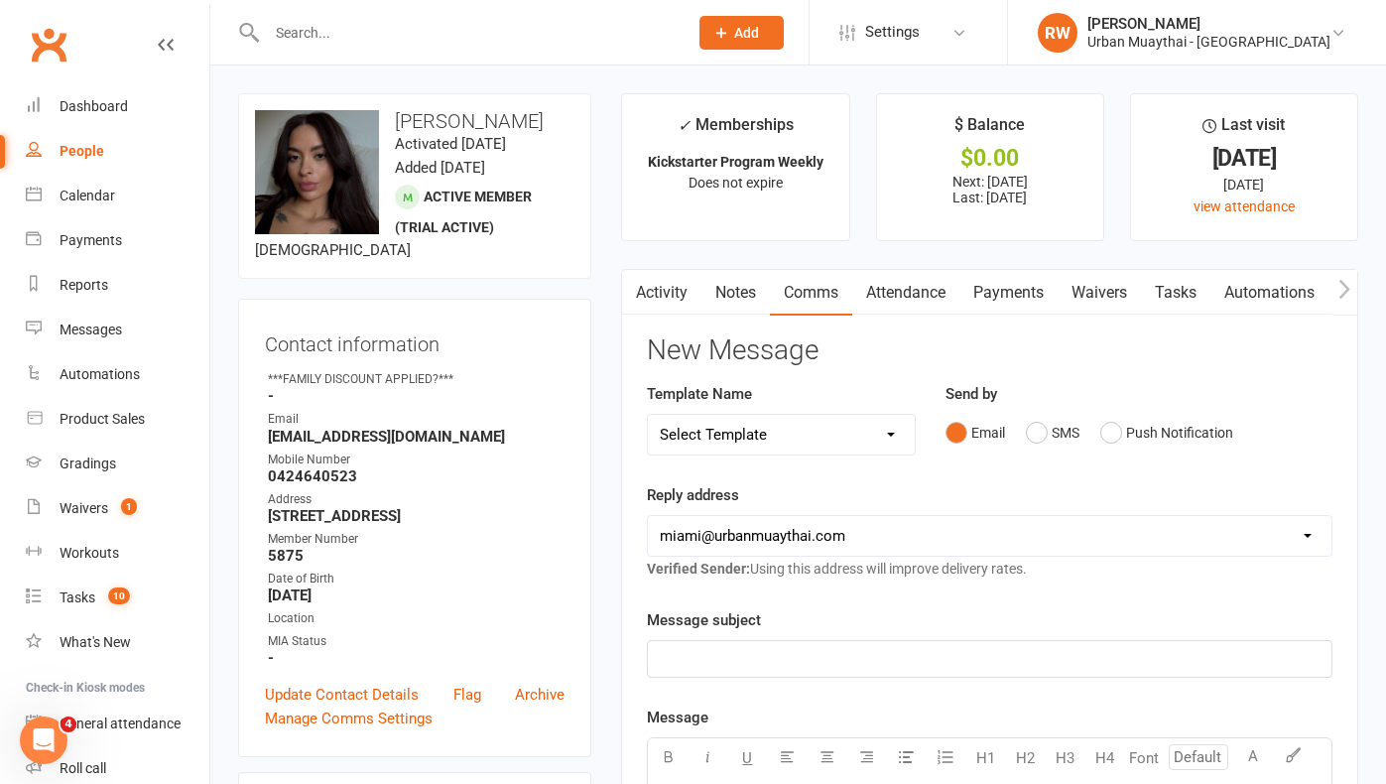
click at [731, 297] on link "Notes" at bounding box center [735, 293] width 68 height 46
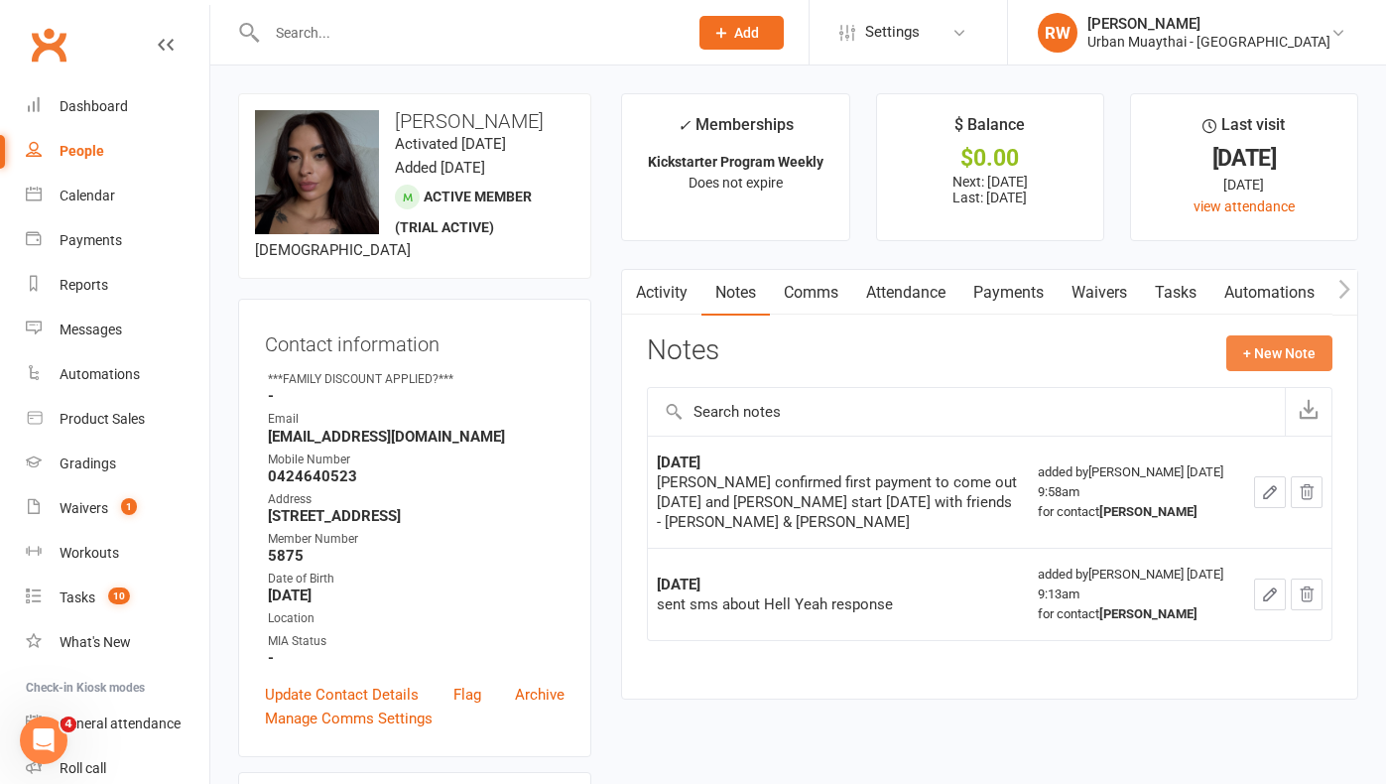
click at [1296, 348] on button "+ New Note" at bounding box center [1279, 353] width 106 height 36
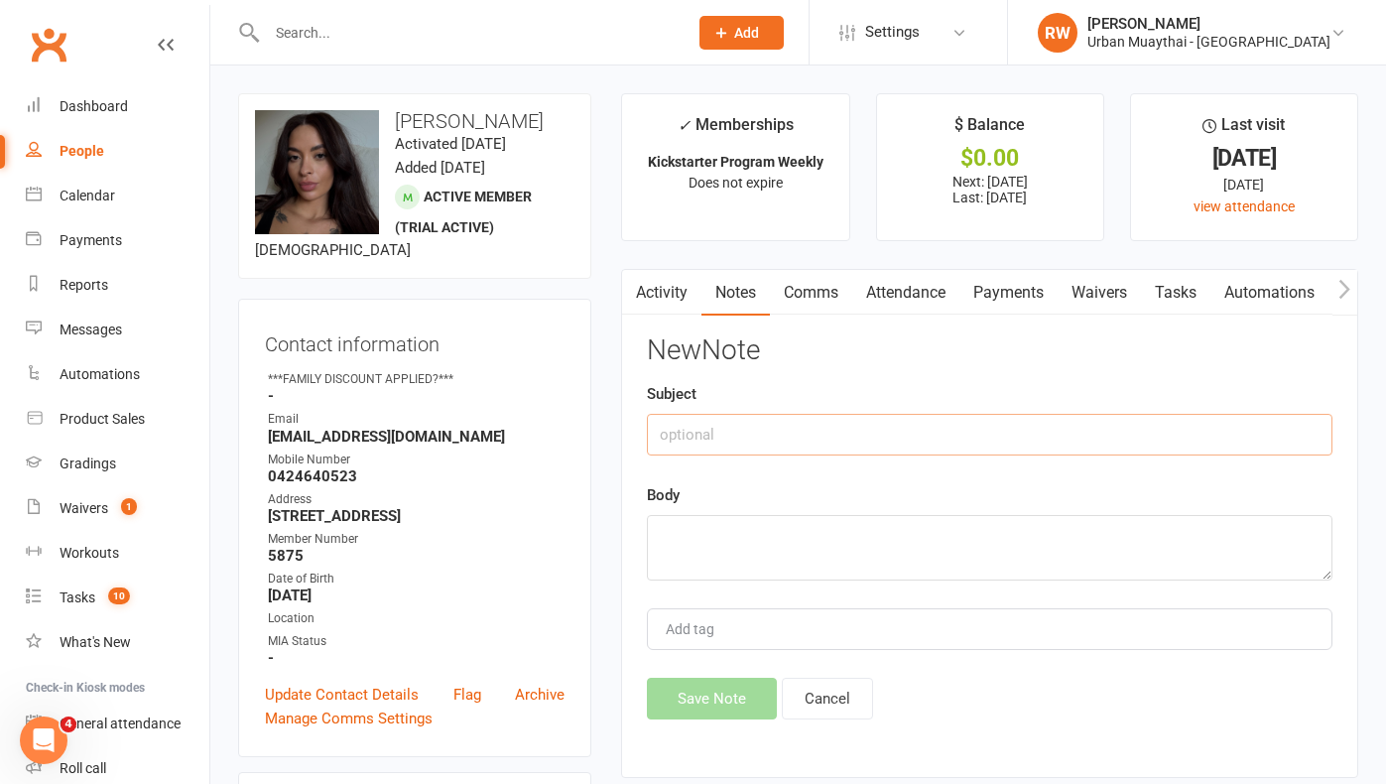
click at [715, 442] on input "text" at bounding box center [990, 435] width 686 height 42
type input "[DATE]"
click at [703, 541] on textarea at bounding box center [990, 547] width 686 height 65
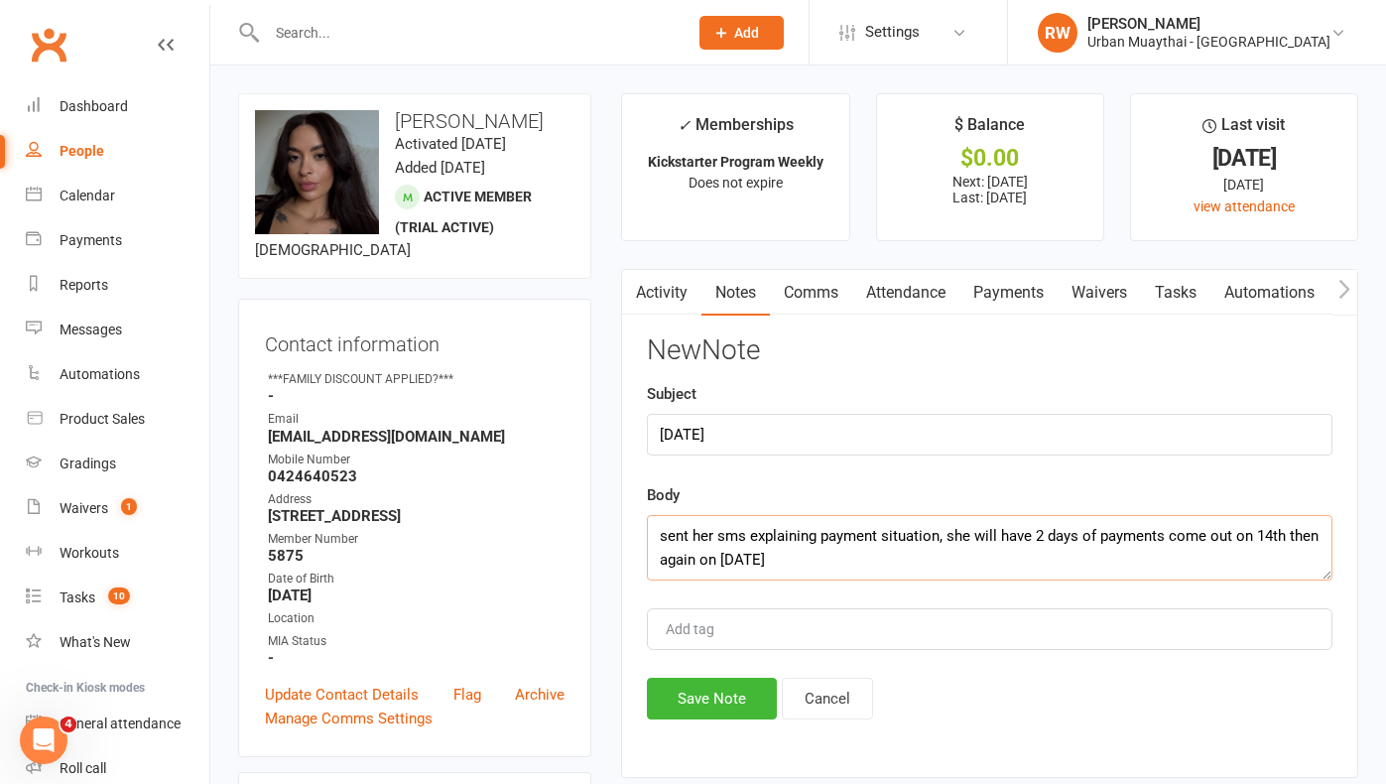
type textarea "sent her sms explaining payment situation, she will have 2 days of payments com…"
drag, startPoint x: 703, startPoint y: 541, endPoint x: 706, endPoint y: 699, distance: 158.8
click at [706, 699] on button "Save Note" at bounding box center [712, 699] width 130 height 42
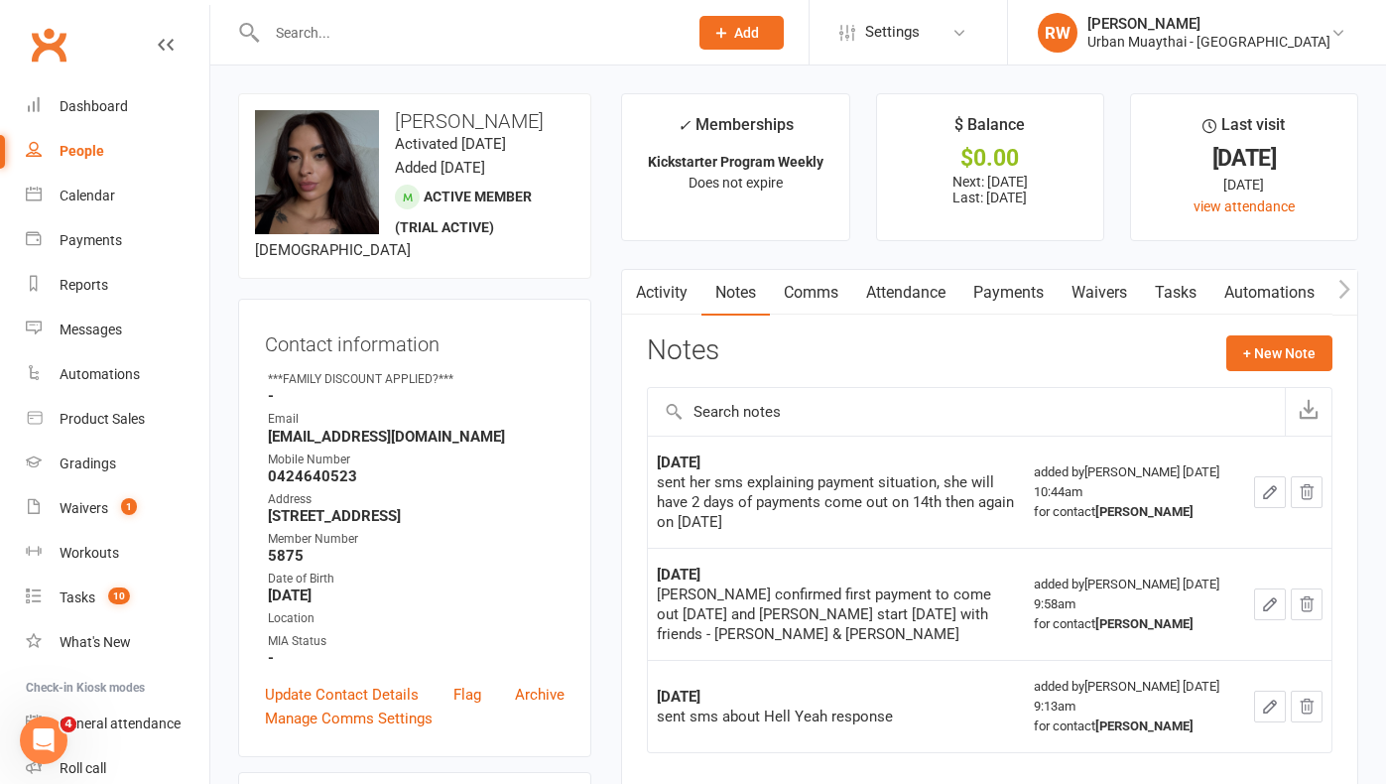
click at [86, 152] on div "People" at bounding box center [82, 151] width 45 height 16
select select "50"
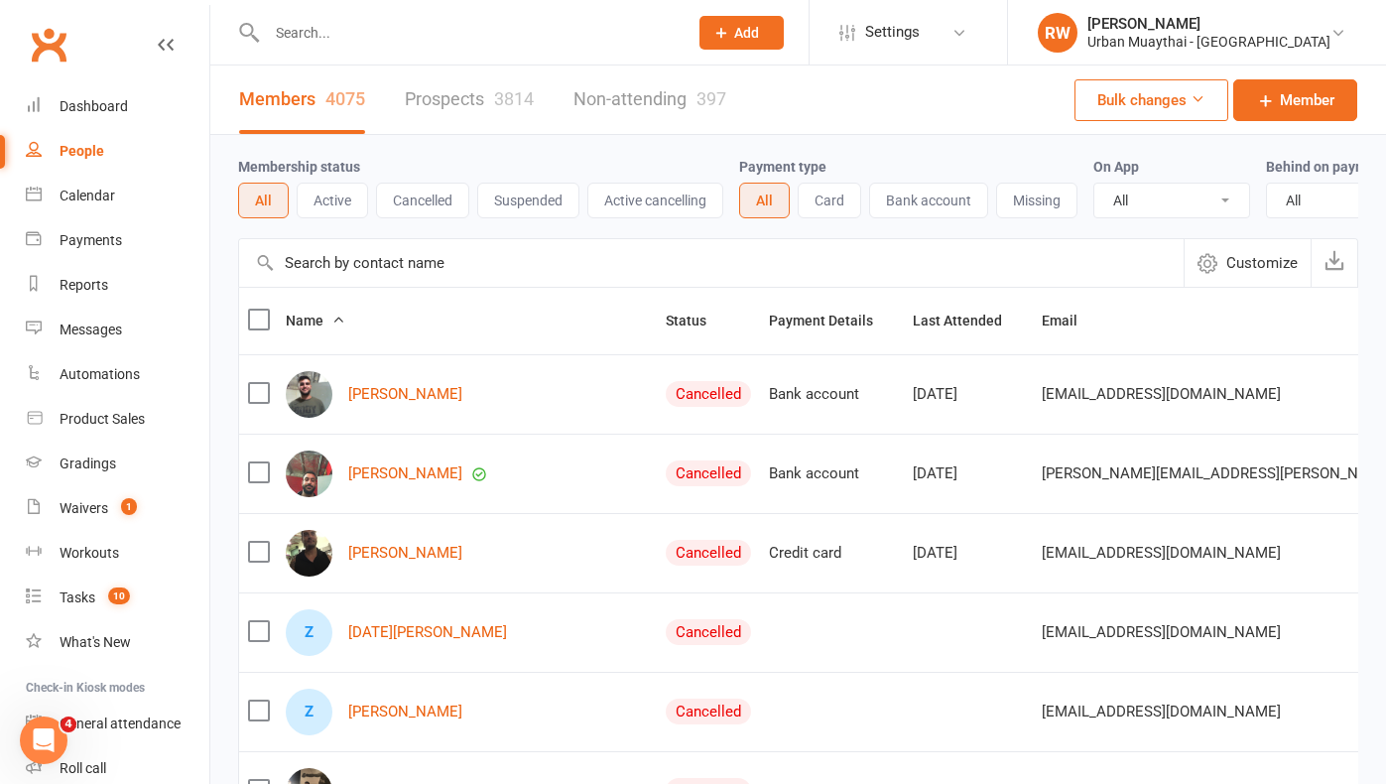
click at [447, 97] on link "Prospects 3814" at bounding box center [469, 99] width 129 height 68
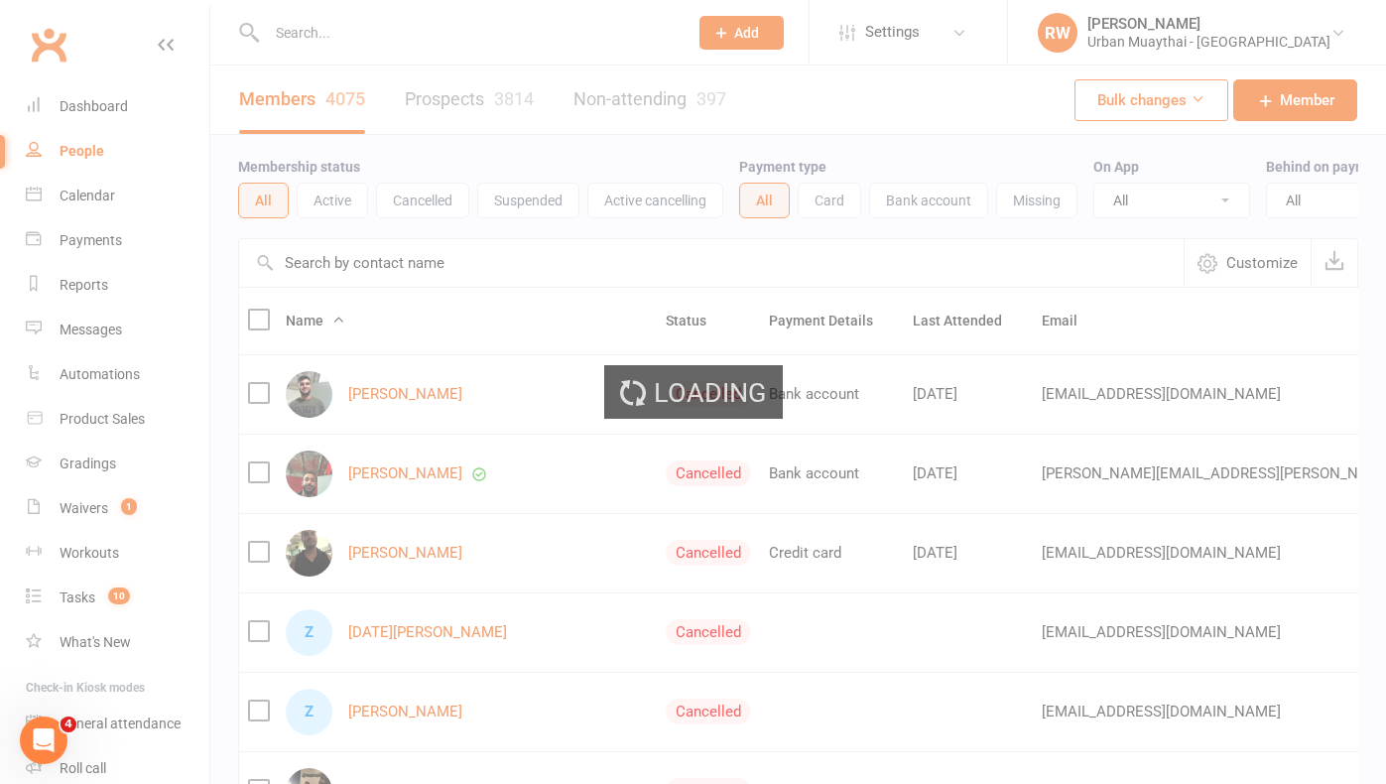
select select "100"
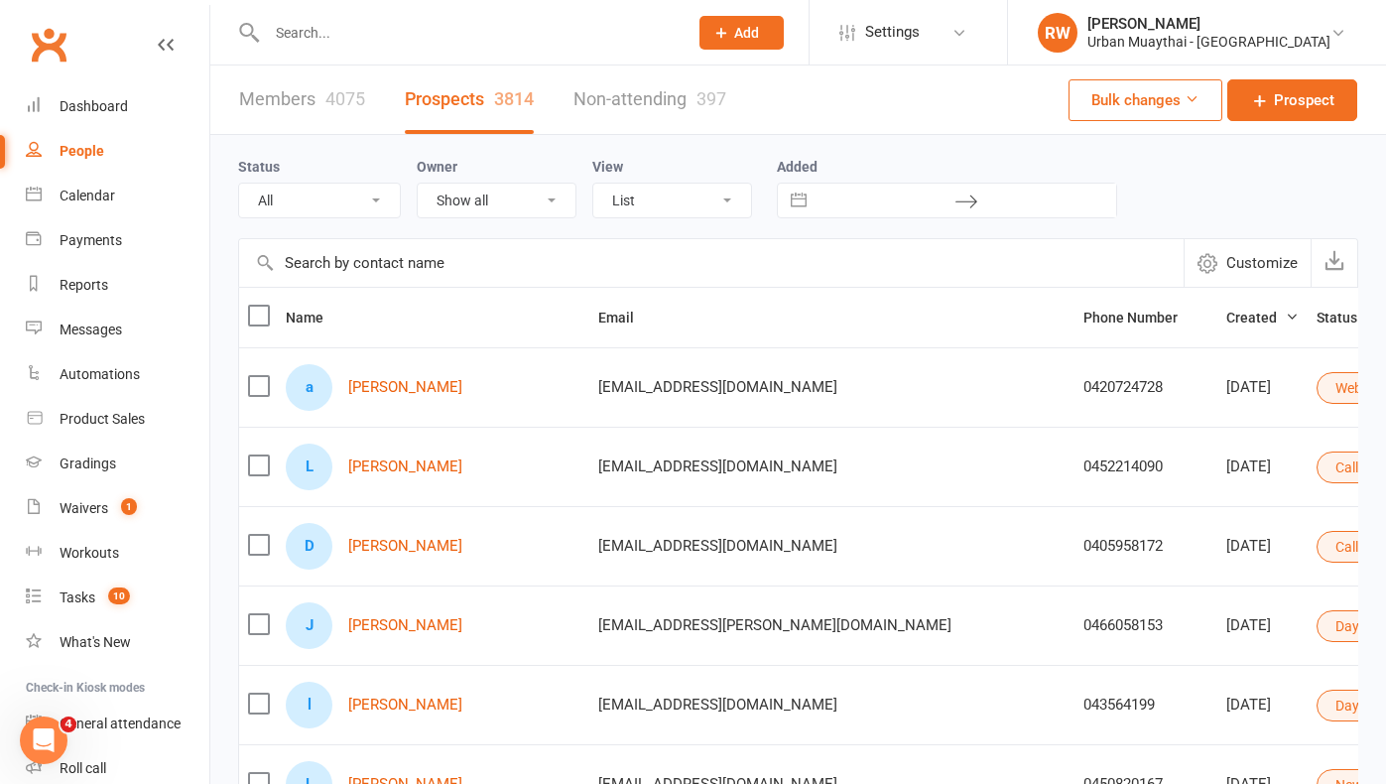
click at [1074, 569] on td "0405958172" at bounding box center [1145, 545] width 143 height 79
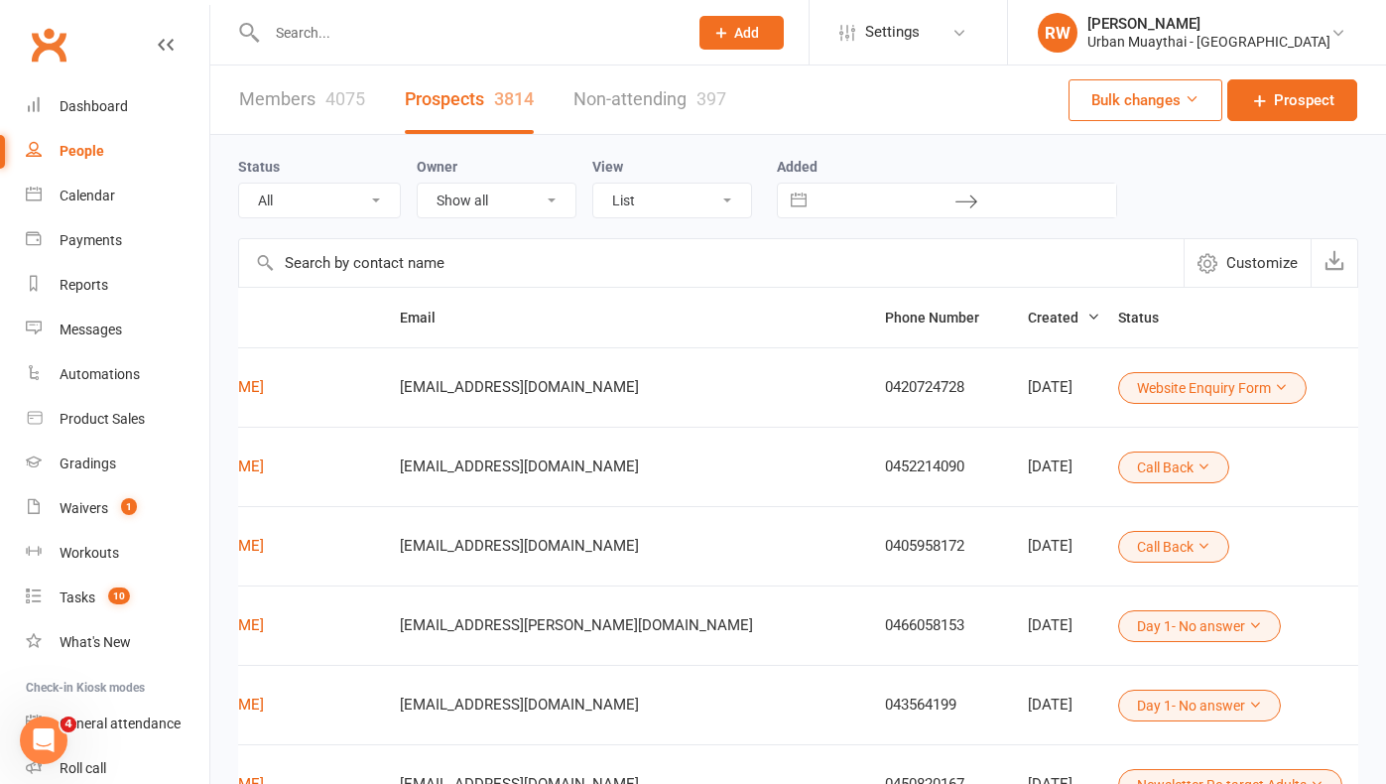
scroll to position [0, 197]
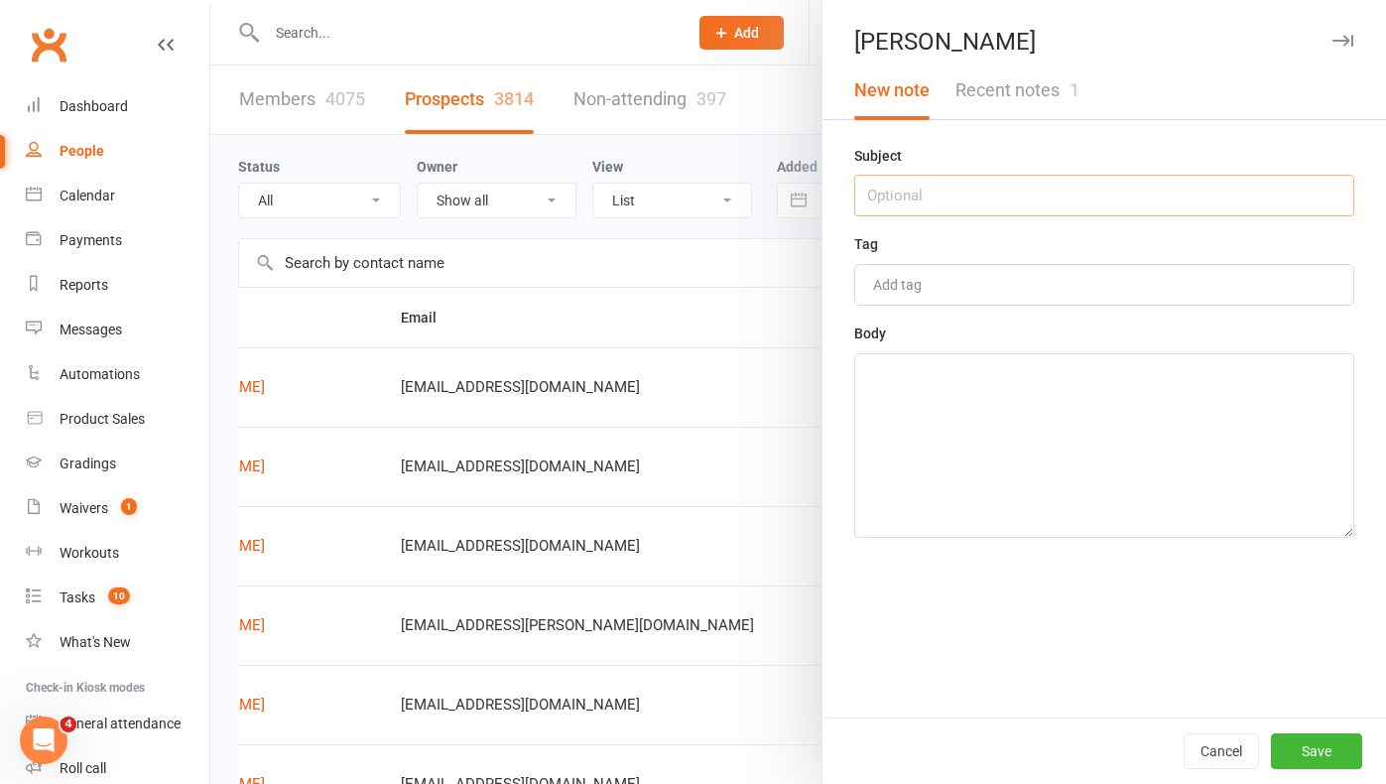
click at [897, 201] on input "text" at bounding box center [1104, 196] width 500 height 42
type input "[DATE]"
drag, startPoint x: 897, startPoint y: 201, endPoint x: 916, endPoint y: 402, distance: 201.3
click at [916, 402] on textarea at bounding box center [1104, 445] width 500 height 185
type textarea "tried calling 10.30 and 10.45 sent sms"
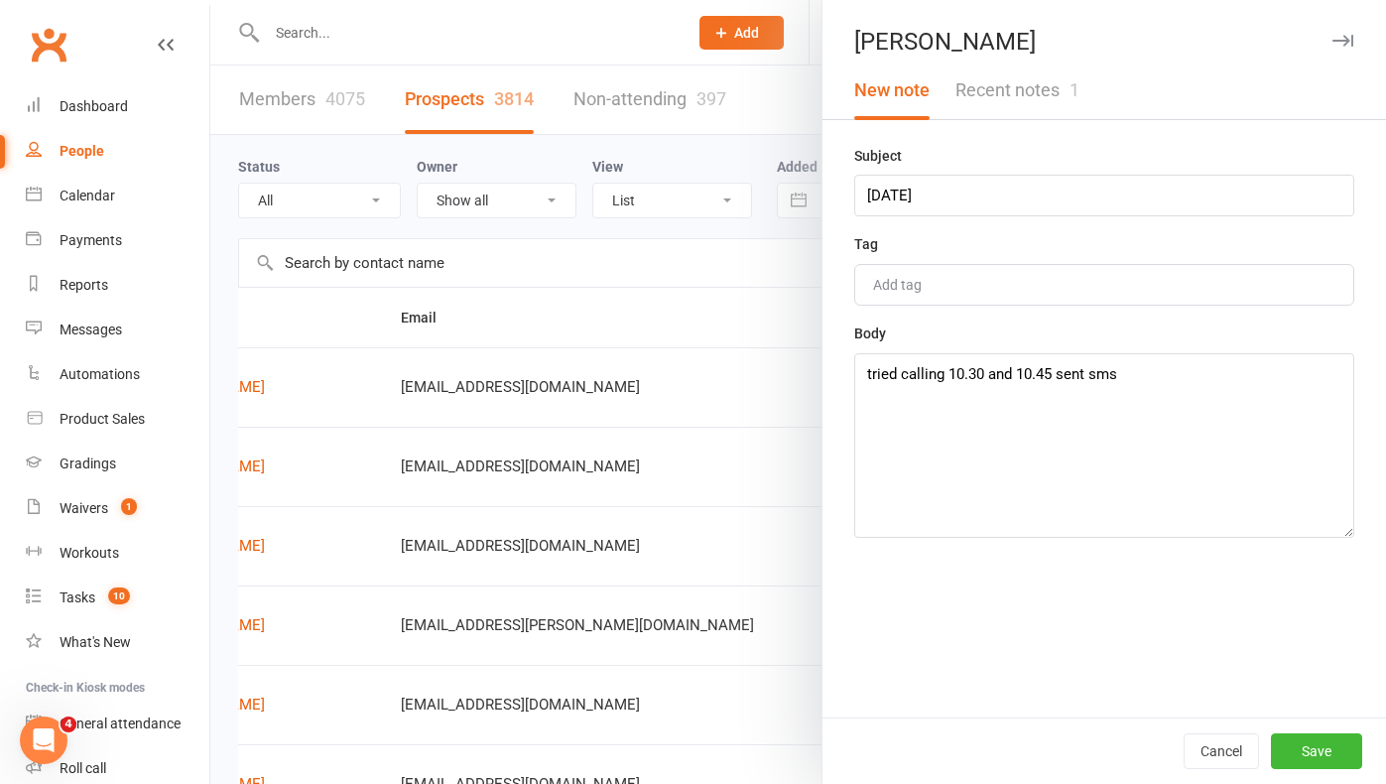
click at [1361, 718] on div "Cancel Save" at bounding box center [1103, 750] width 563 height 66
click at [1329, 746] on button "Save" at bounding box center [1316, 751] width 91 height 36
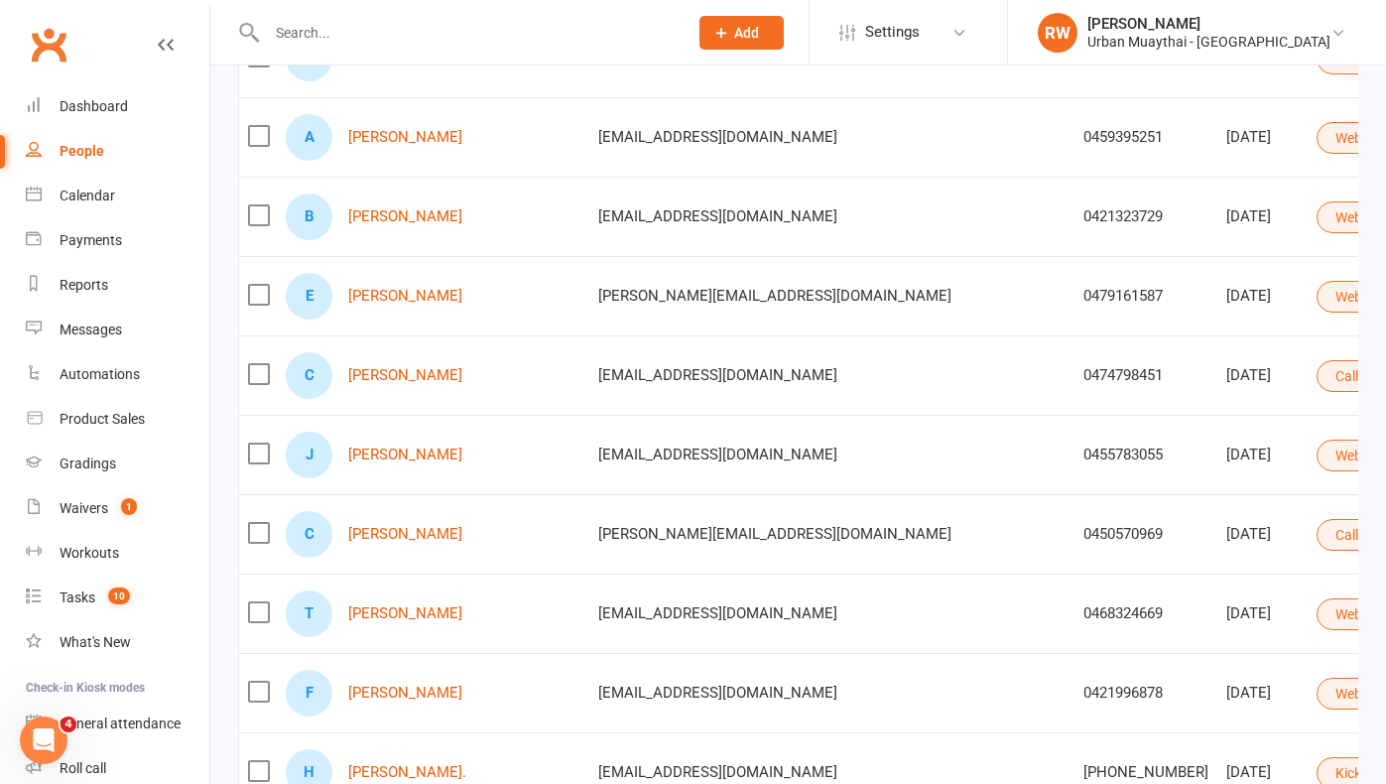
scroll to position [0, 0]
click at [443, 457] on link "[PERSON_NAME]" at bounding box center [405, 454] width 114 height 17
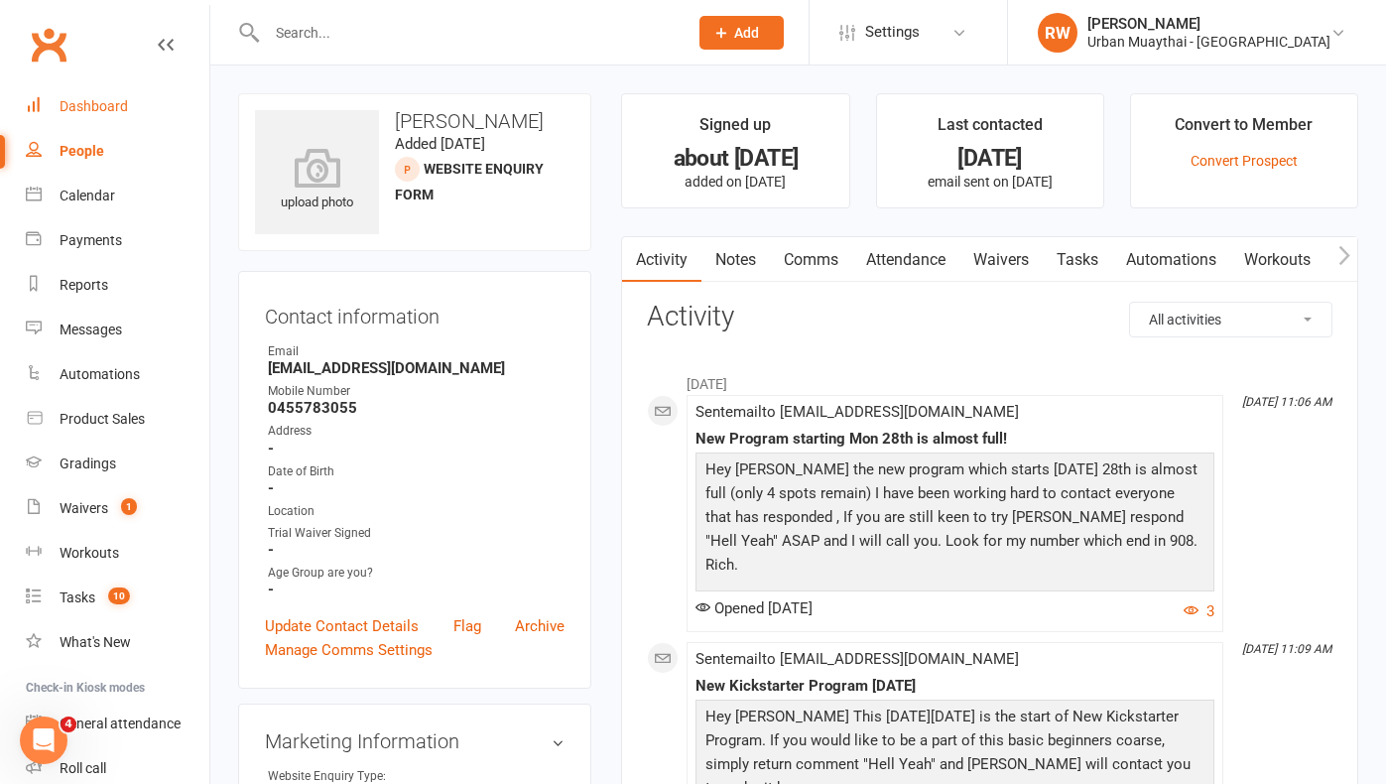
click at [92, 110] on div "Dashboard" at bounding box center [94, 106] width 68 height 16
